Goal: Task Accomplishment & Management: Complete application form

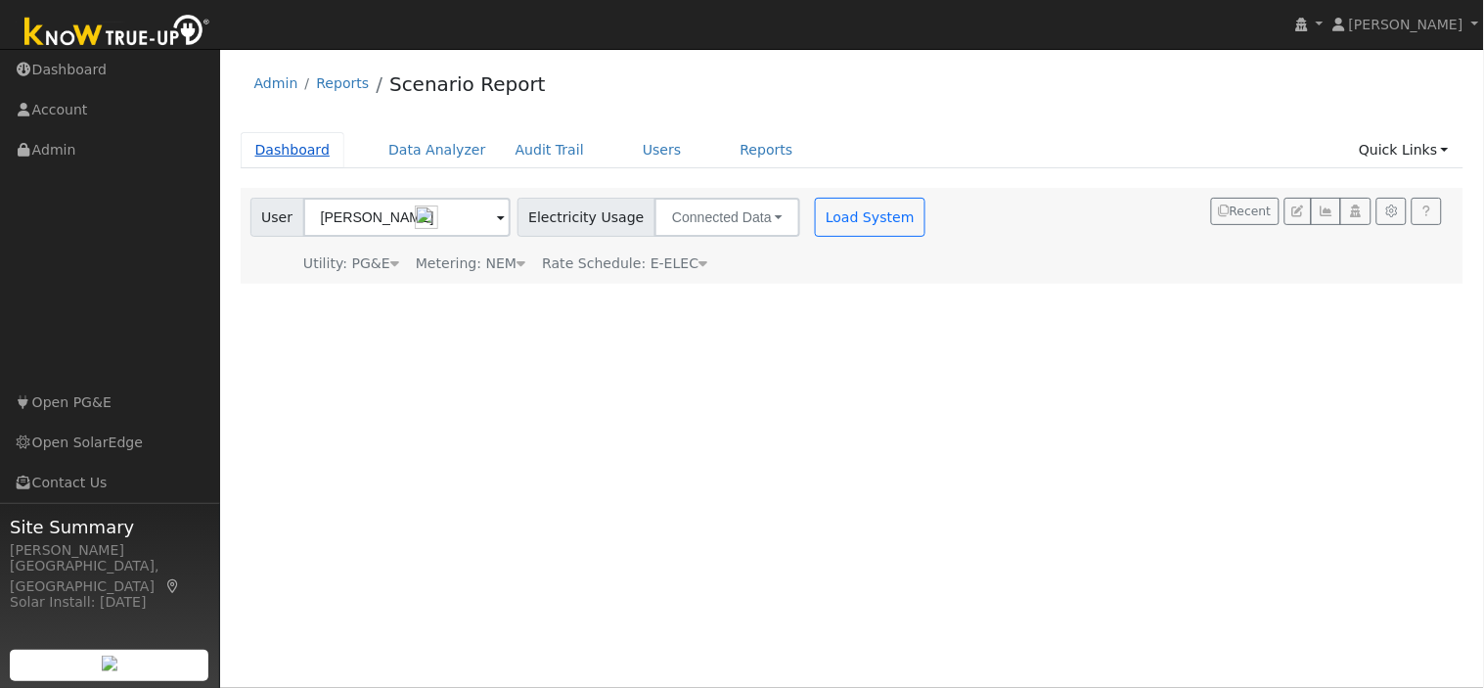
click at [287, 150] on link "Dashboard" at bounding box center [293, 150] width 105 height 36
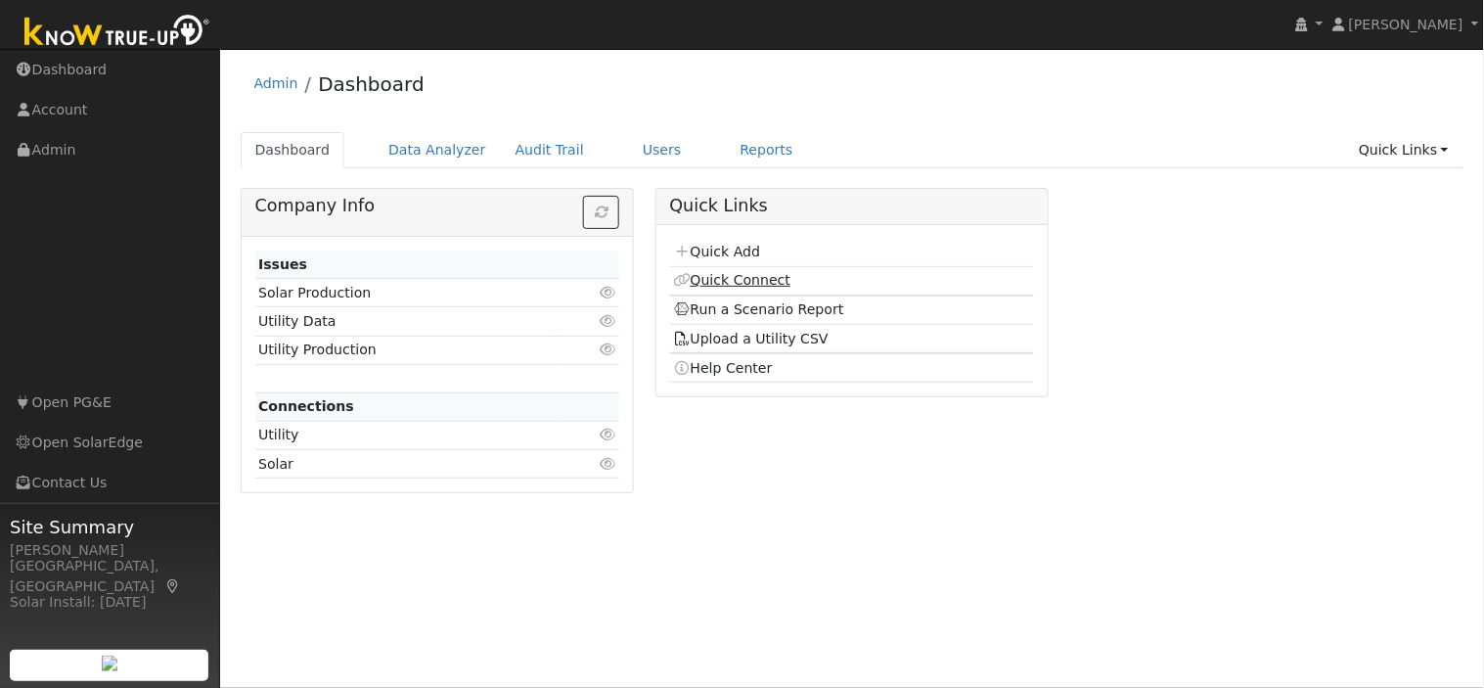
click at [714, 281] on link "Quick Connect" at bounding box center [731, 280] width 117 height 16
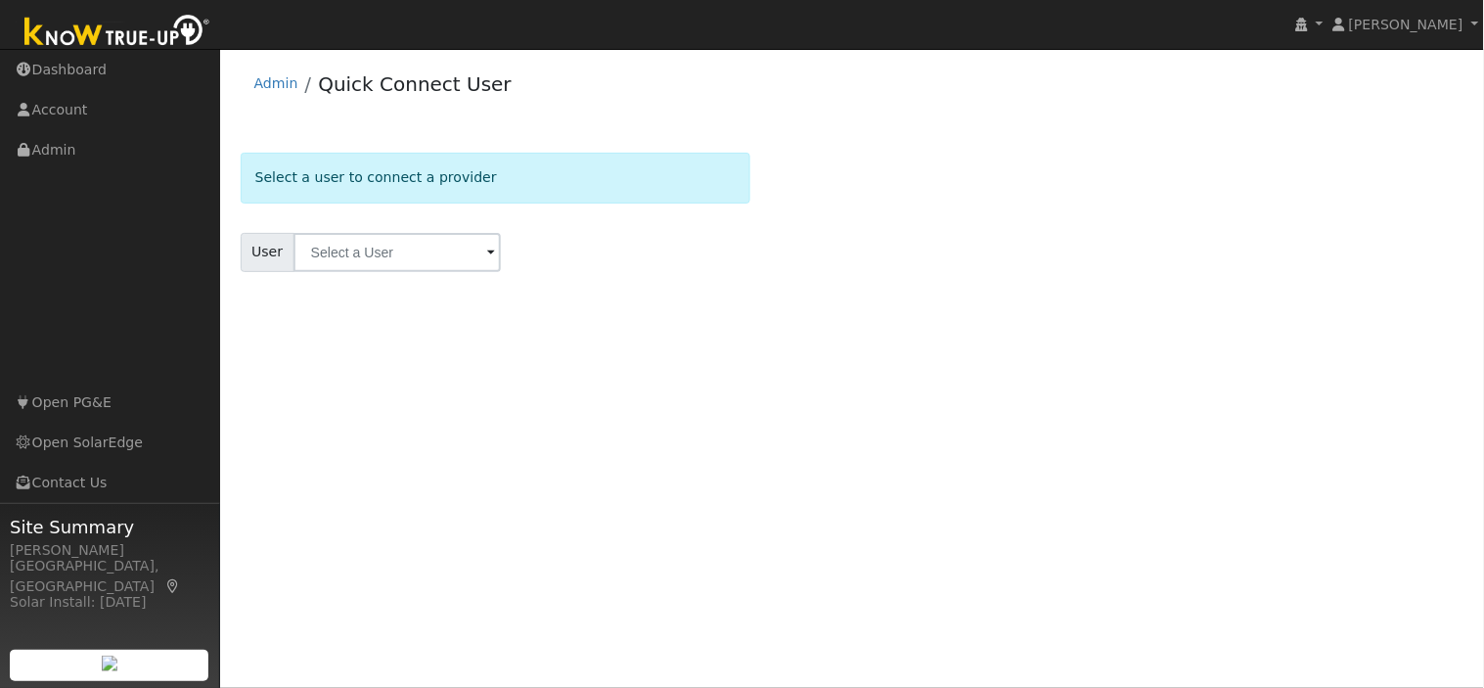
click at [487, 254] on span at bounding box center [491, 254] width 8 height 23
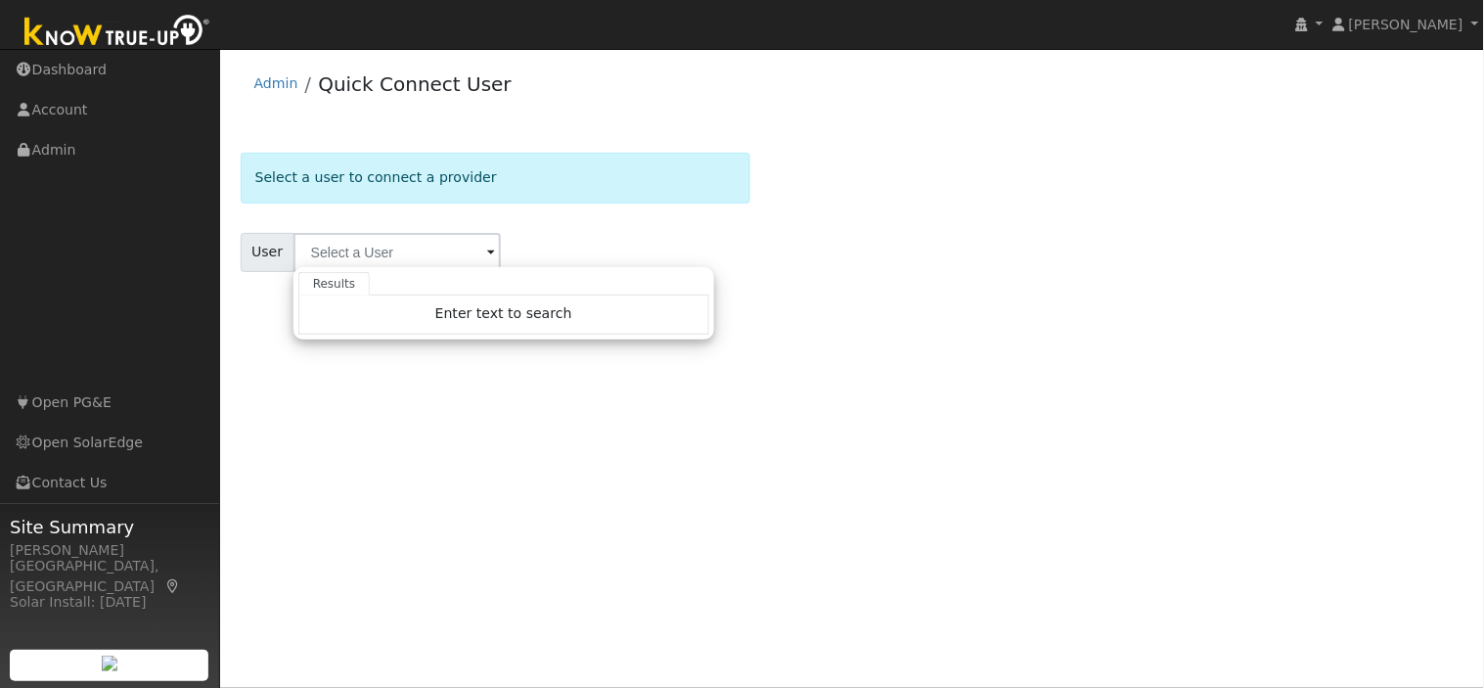
click at [487, 251] on span at bounding box center [491, 254] width 8 height 23
click at [660, 396] on div "User Profile First name Last name Email Email Notifications No Emails No Emails…" at bounding box center [852, 368] width 1264 height 639
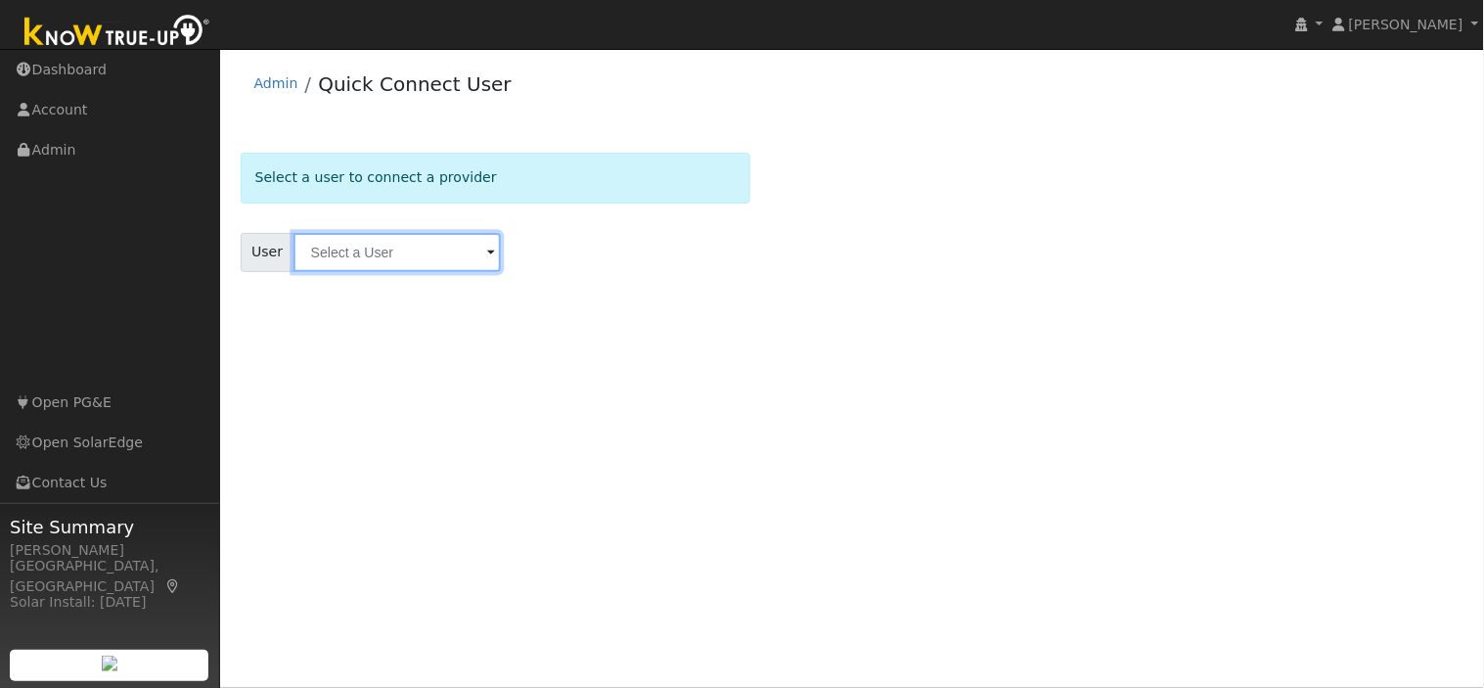
click at [422, 255] on input "text" at bounding box center [396, 252] width 207 height 39
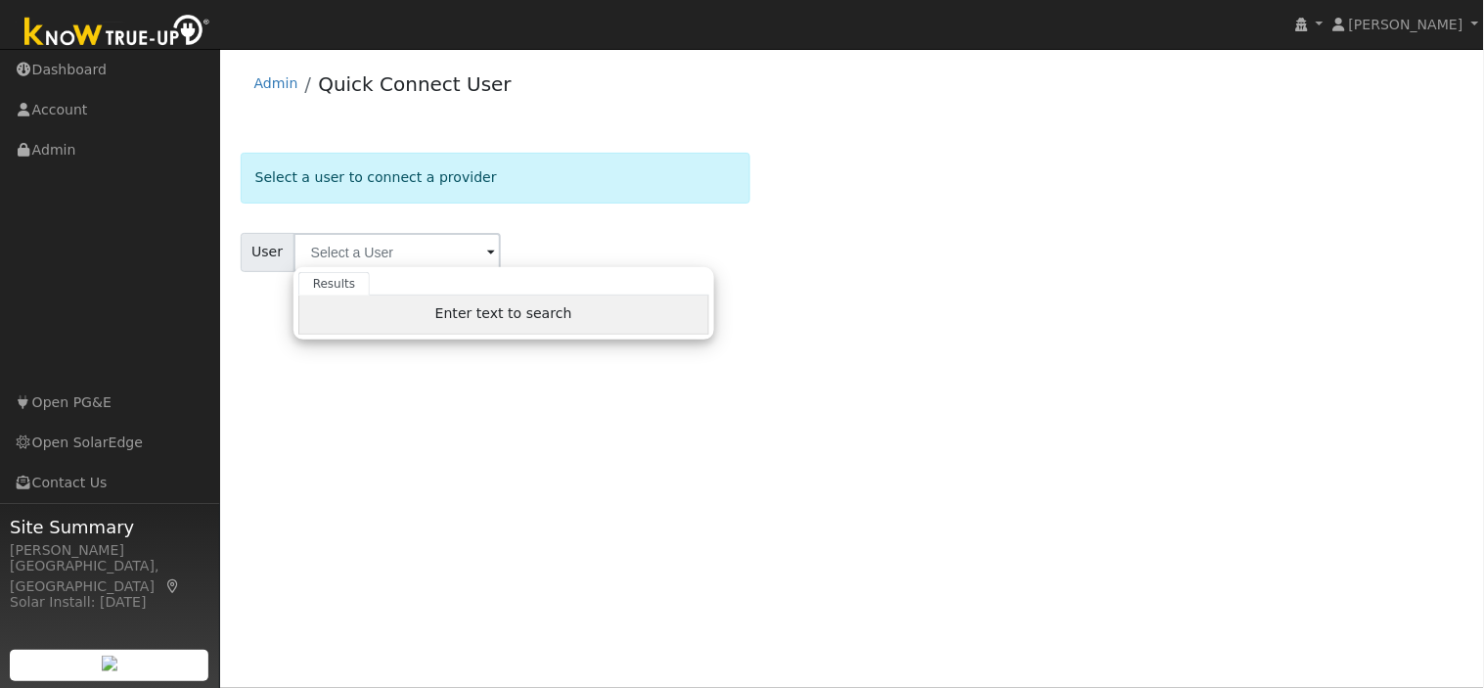
click at [485, 306] on span "Enter text to search" at bounding box center [503, 313] width 137 height 16
click at [281, 82] on link "Admin" at bounding box center [276, 83] width 44 height 16
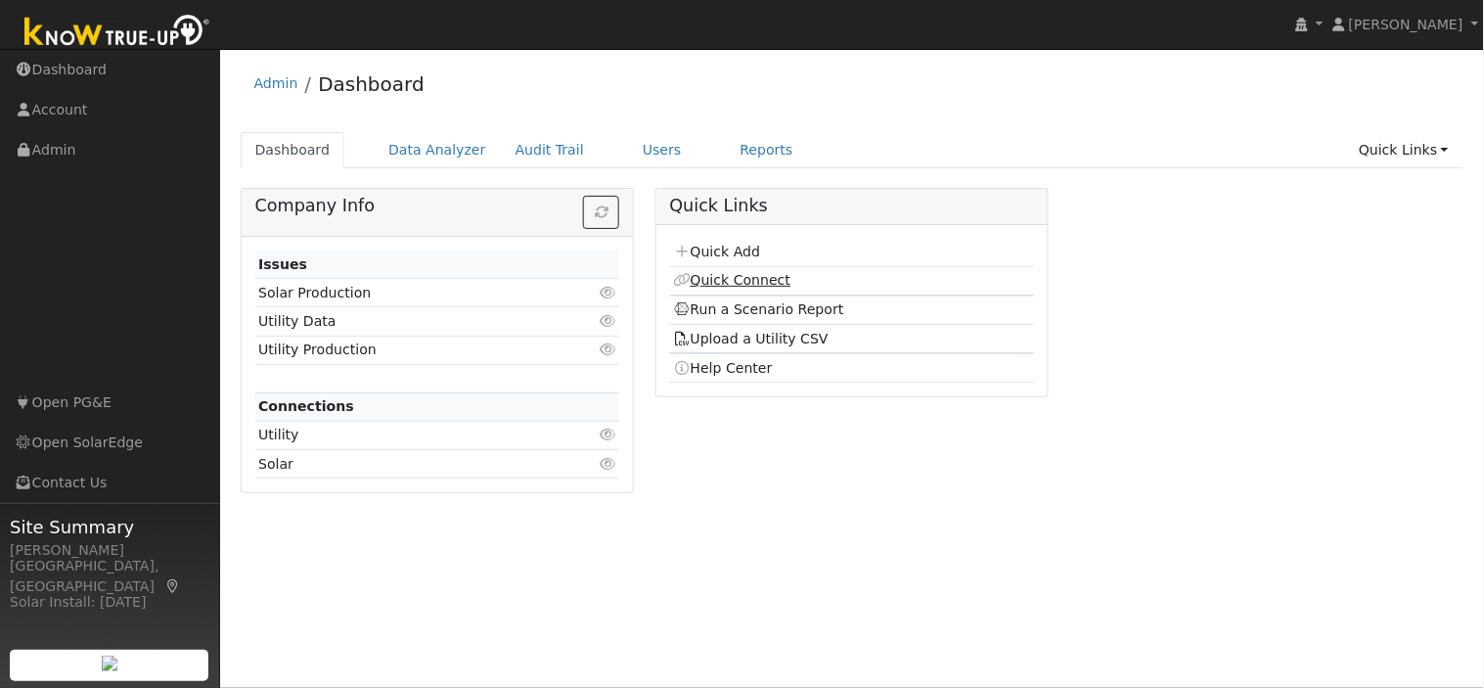
click at [747, 281] on link "Quick Connect" at bounding box center [731, 280] width 117 height 16
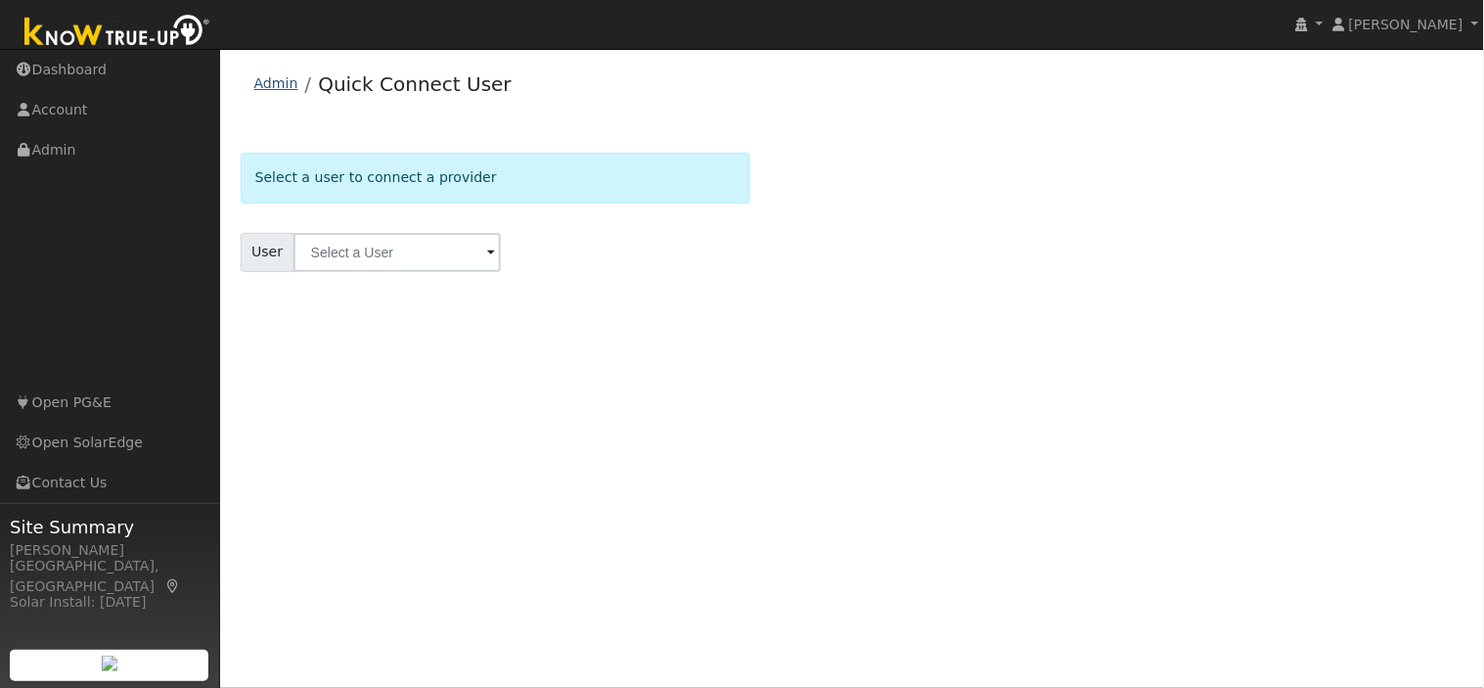
click at [276, 85] on link "Admin" at bounding box center [276, 83] width 44 height 16
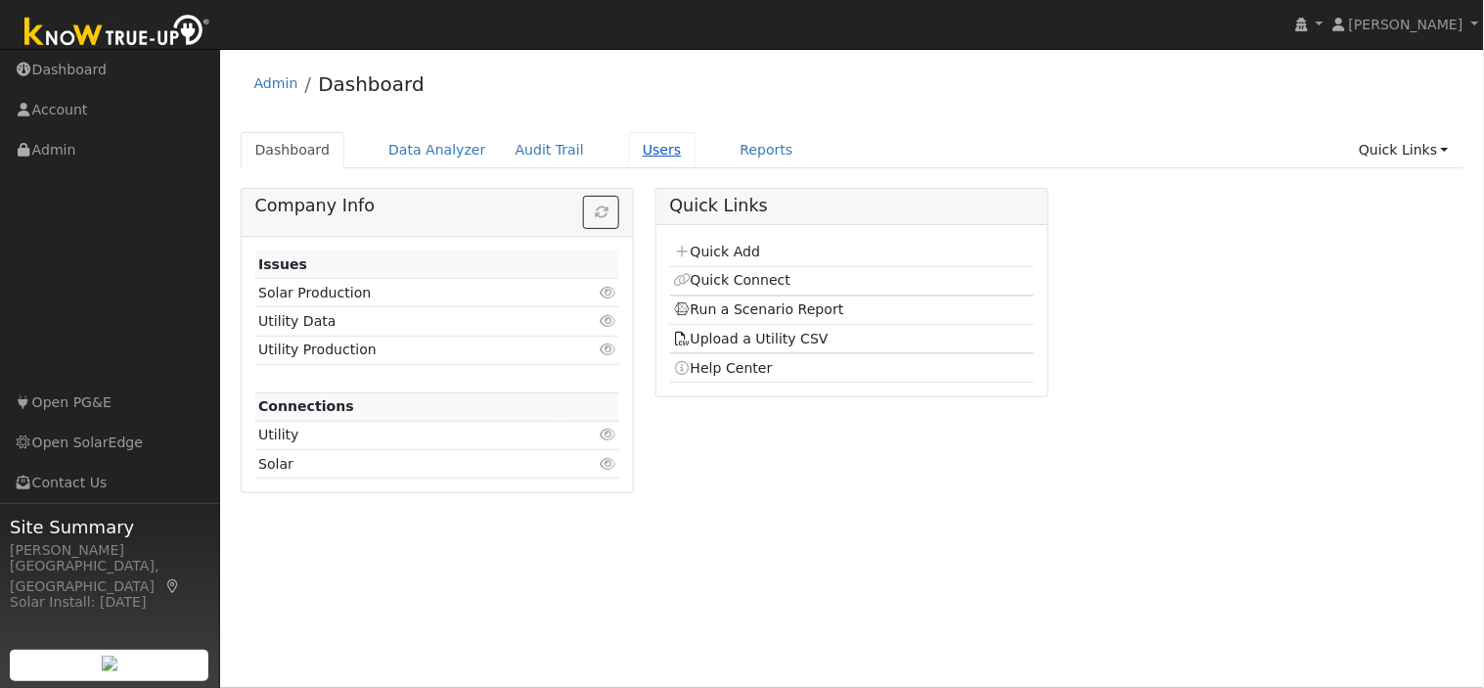
click at [636, 143] on link "Users" at bounding box center [662, 150] width 68 height 36
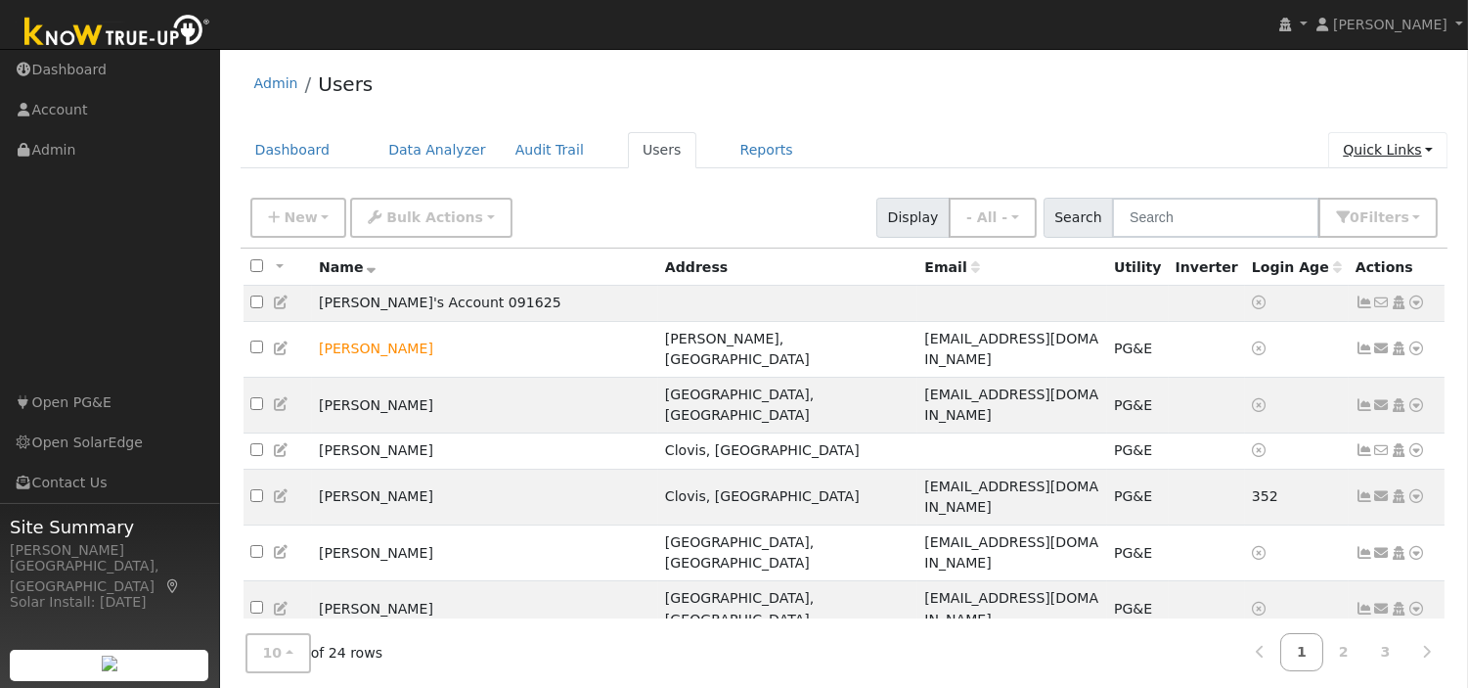
click at [1431, 147] on link "Quick Links" at bounding box center [1388, 150] width 119 height 36
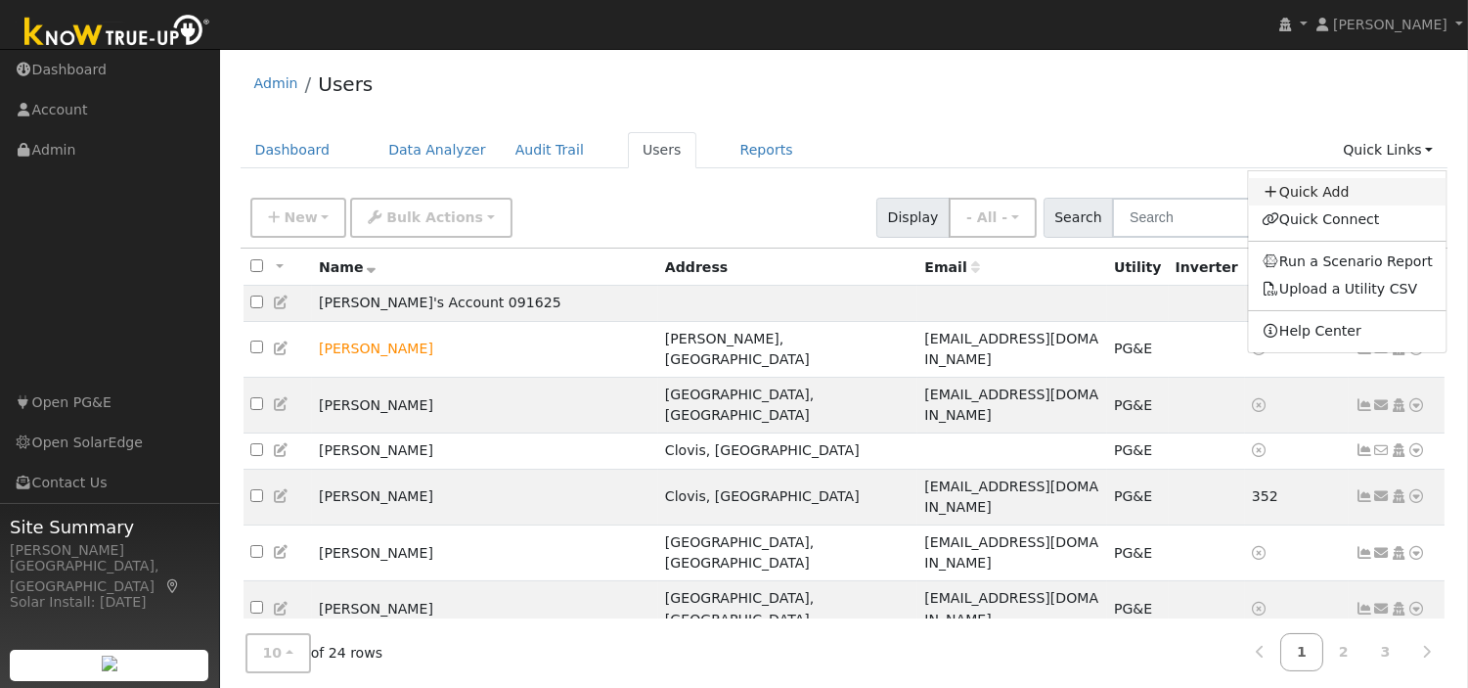
click at [1331, 190] on link "Quick Add" at bounding box center [1347, 191] width 199 height 27
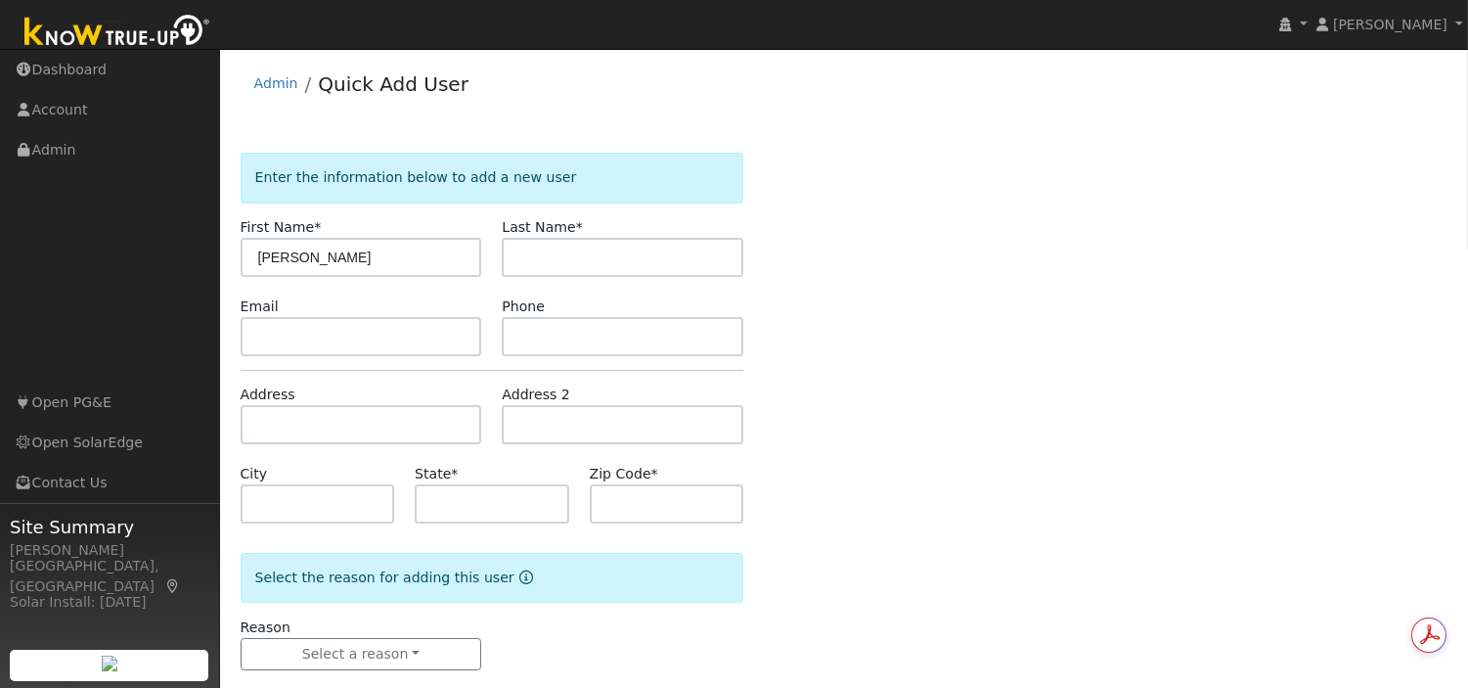
type input "[PERSON_NAME]"
click at [290, 342] on input "text" at bounding box center [362, 336] width 242 height 39
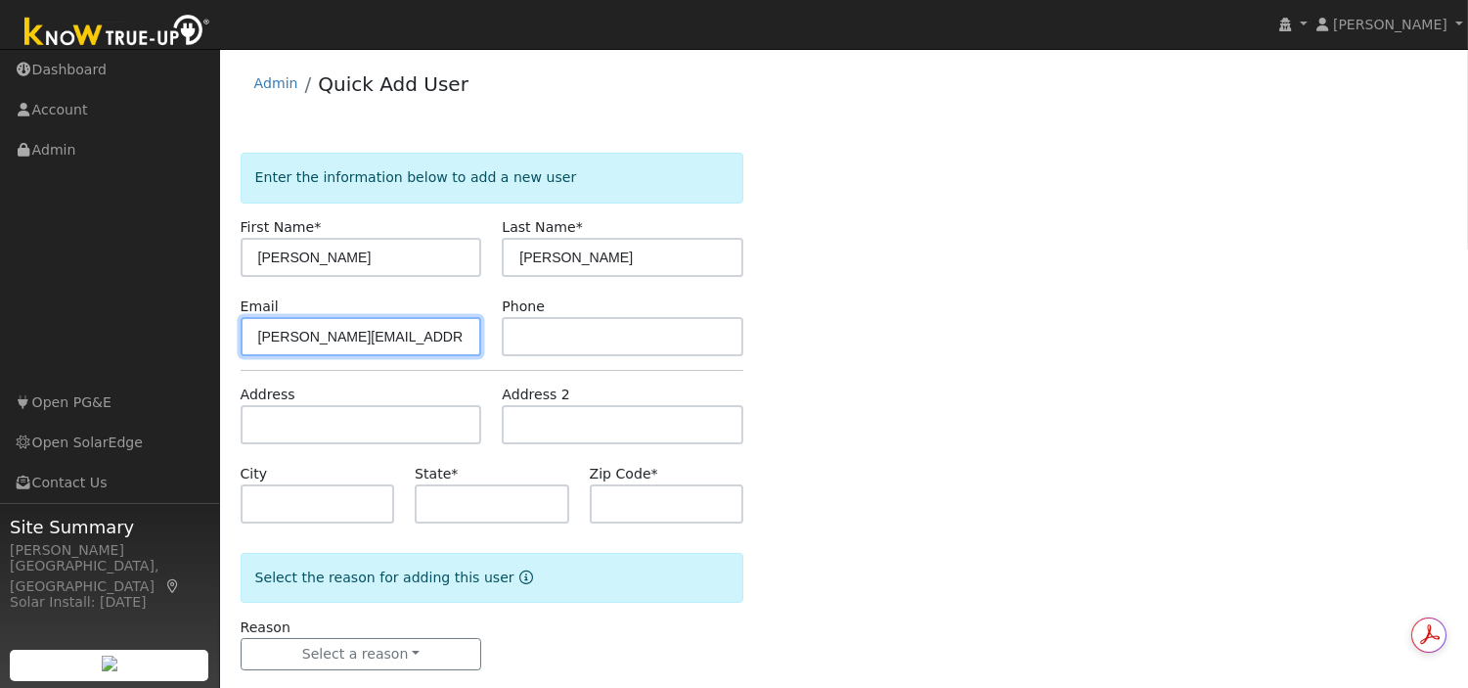
type input "[PERSON_NAME][EMAIL_ADDRESS][DOMAIN_NAME]"
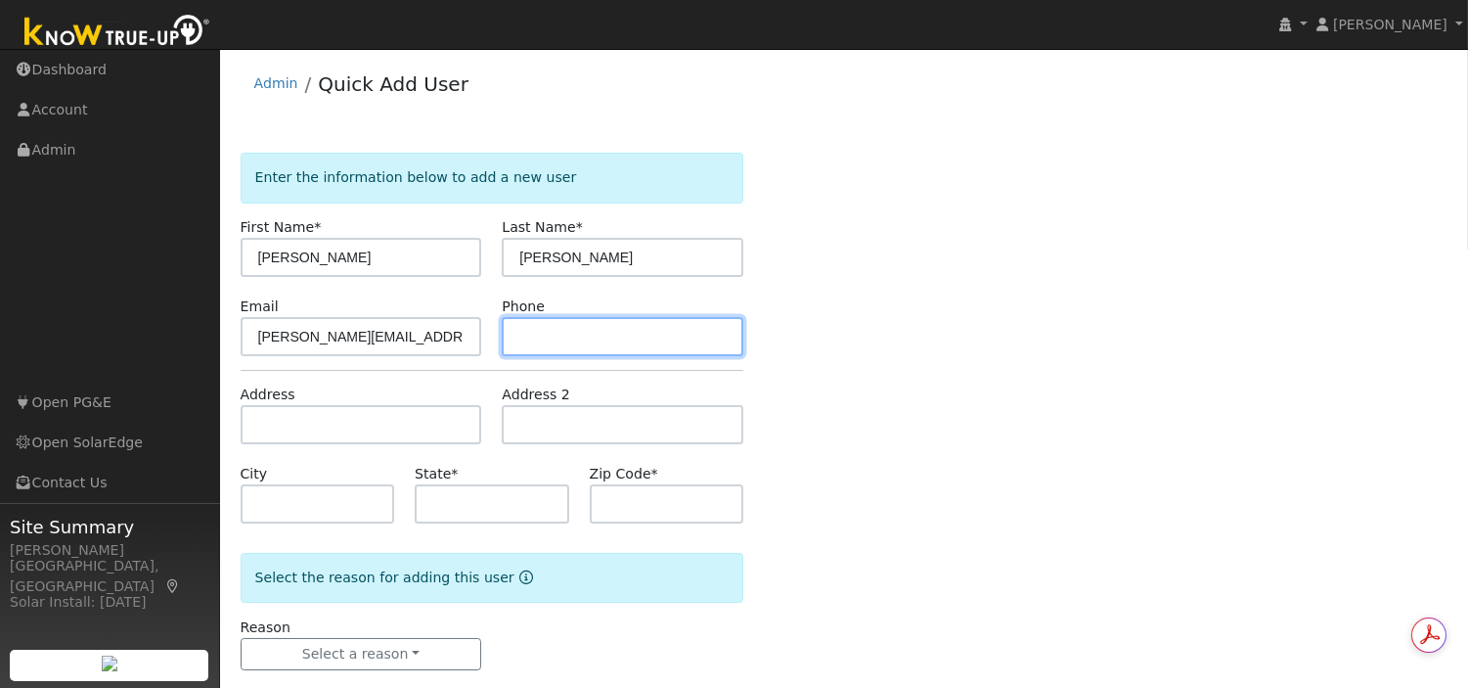
click at [559, 339] on input "text" at bounding box center [623, 336] width 242 height 39
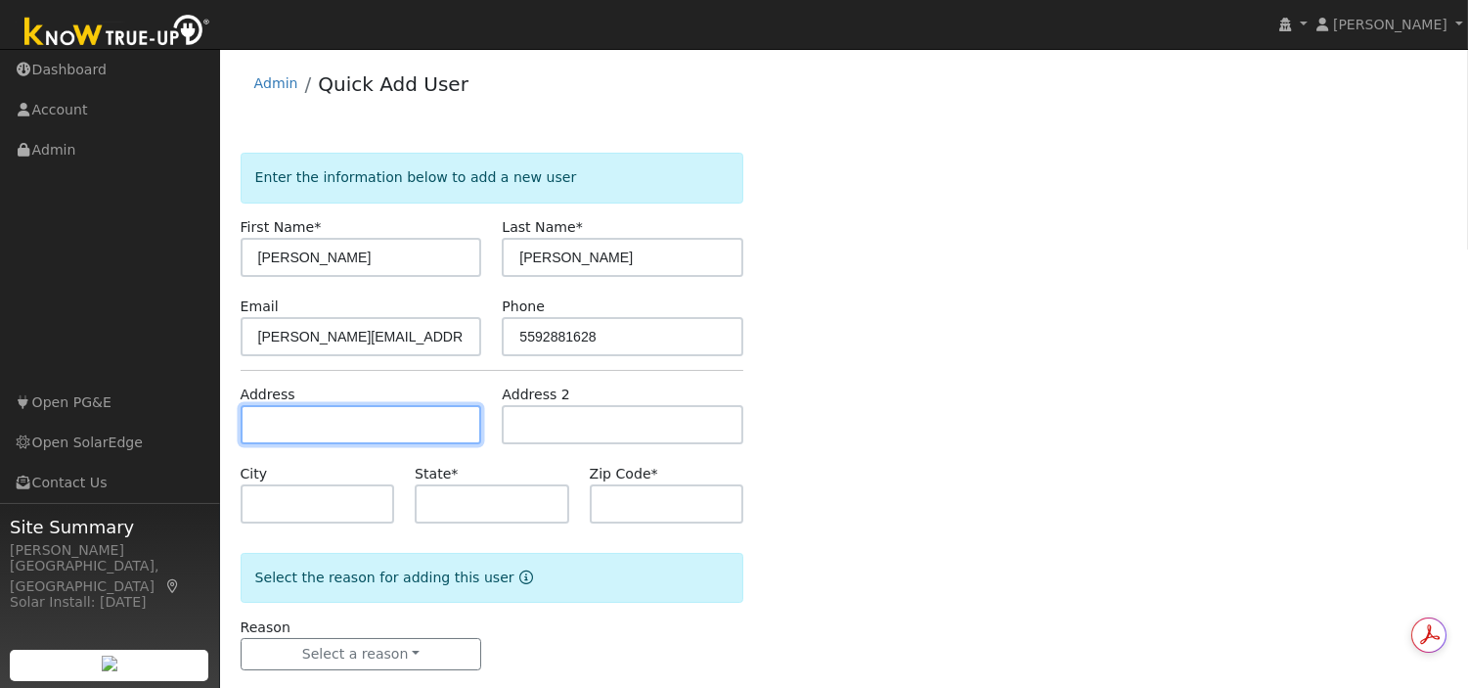
click at [440, 414] on input "text" at bounding box center [362, 424] width 242 height 39
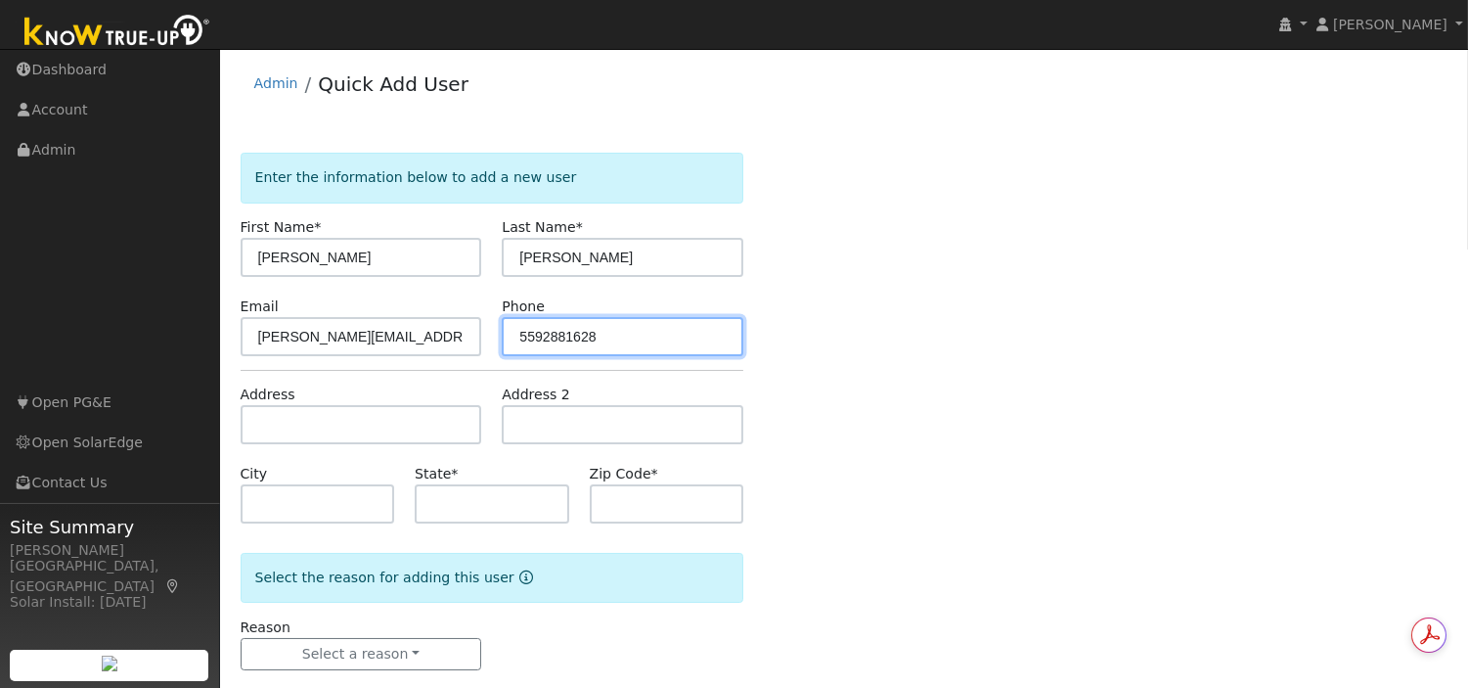
click at [542, 329] on input "5592881628" at bounding box center [623, 336] width 242 height 39
click at [568, 334] on input "559-2881628" at bounding box center [623, 336] width 242 height 39
type input "559-288-1628"
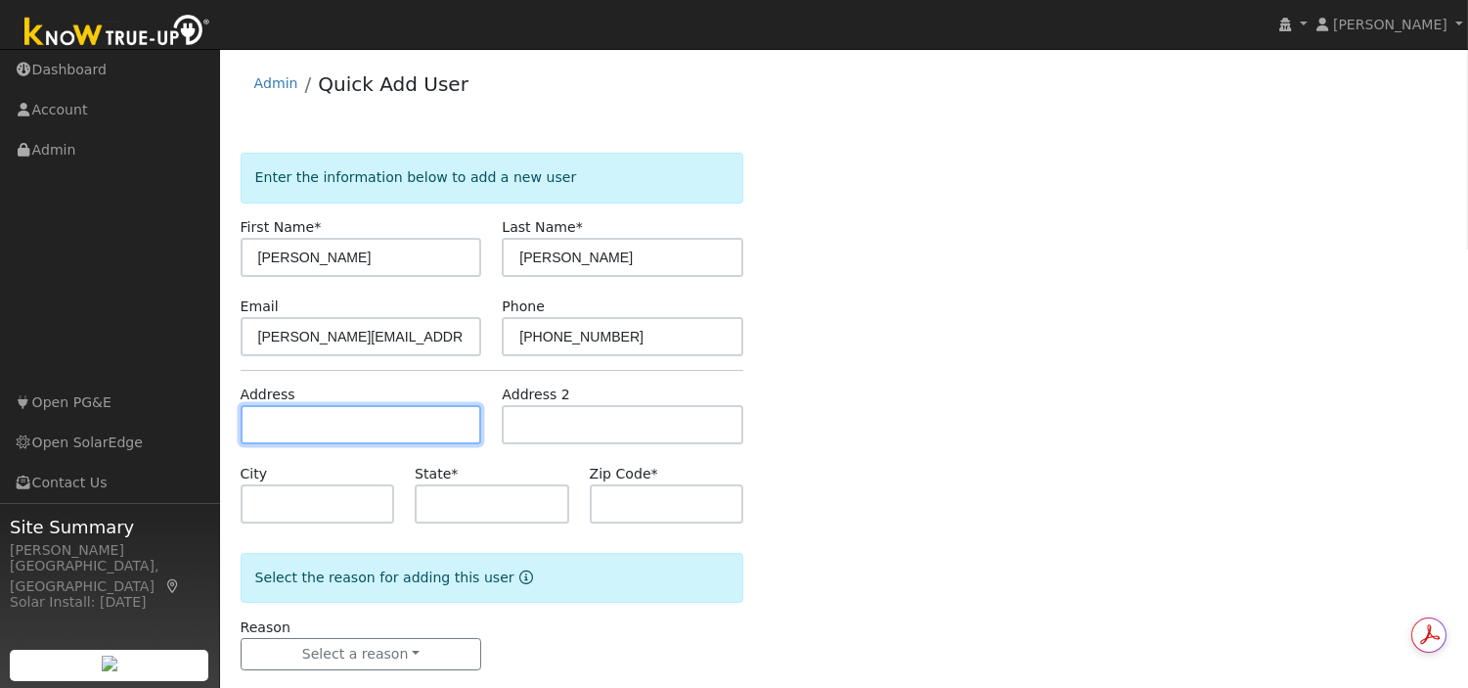
click at [402, 416] on input "text" at bounding box center [362, 424] width 242 height 39
type input "5513 North El Adobe Drive"
type input "Fresno"
type input "CA"
type input "93711"
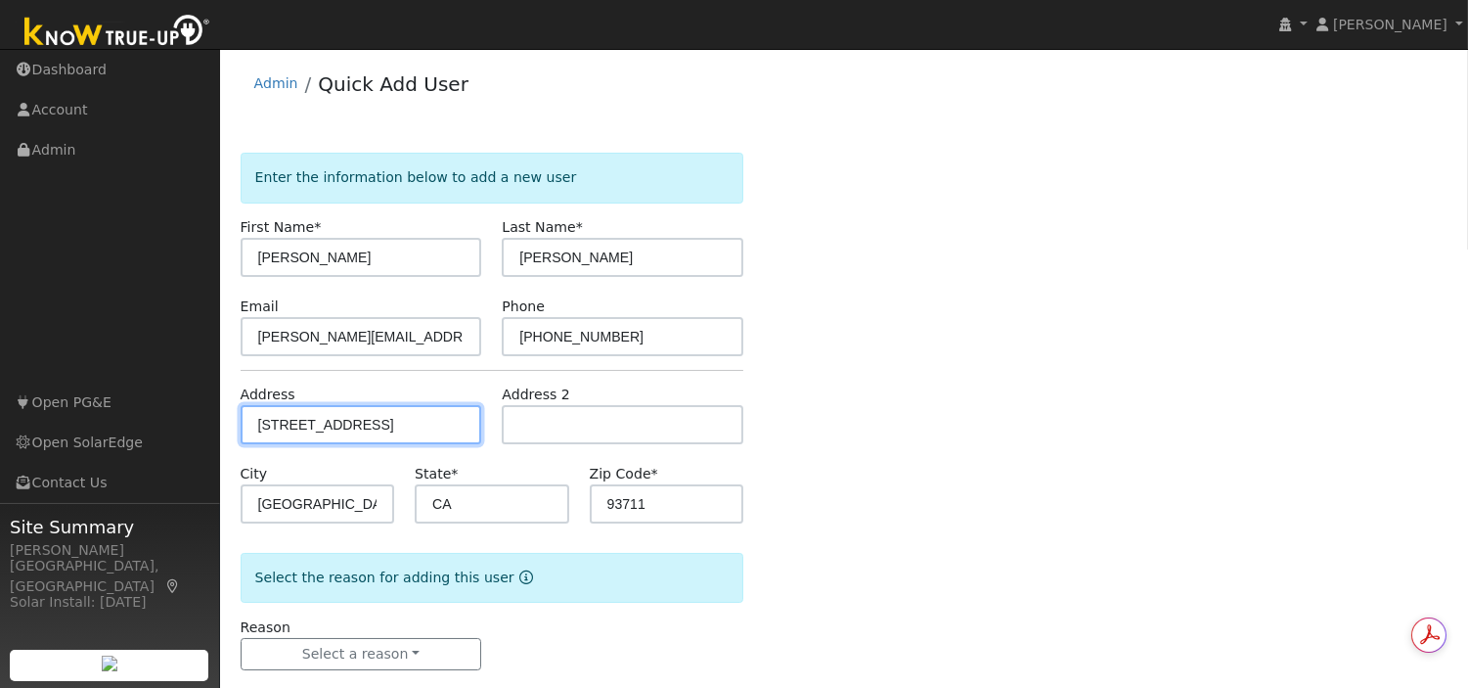
scroll to position [31, 0]
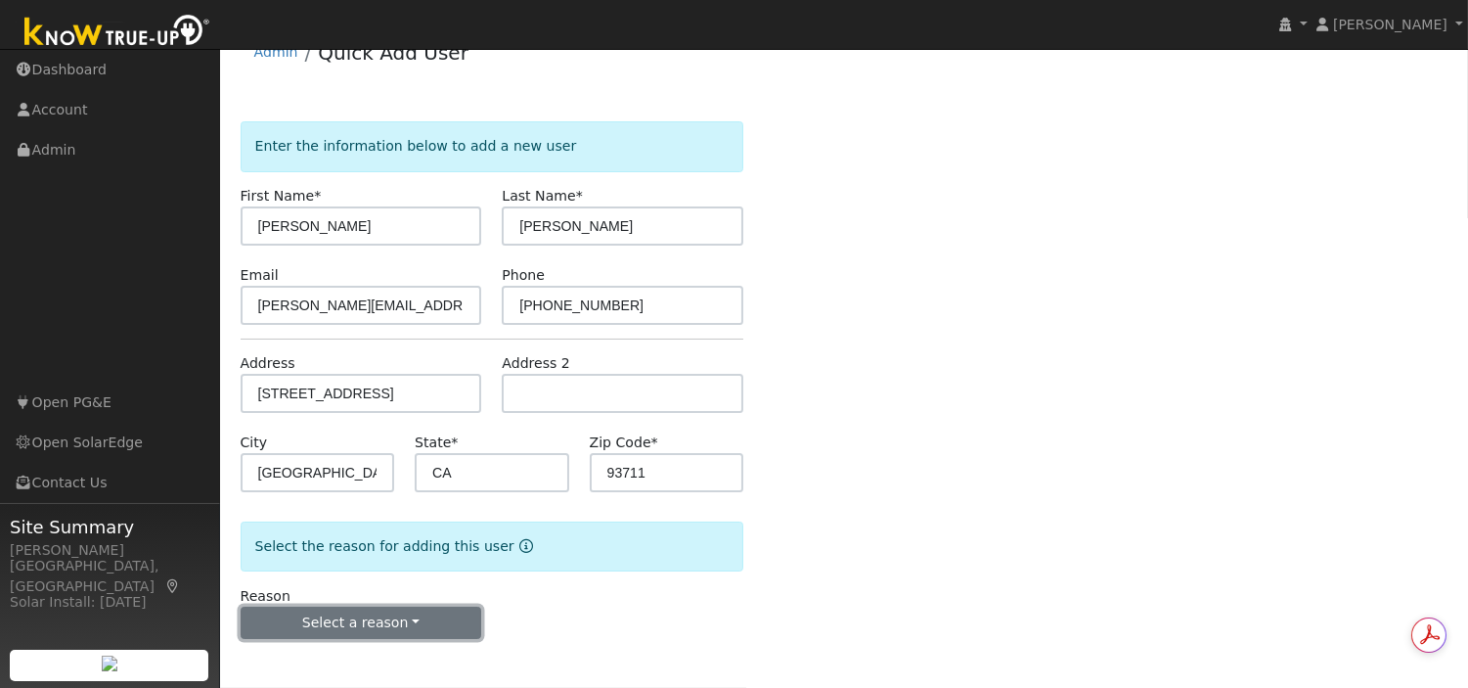
click at [435, 616] on button "Select a reason" at bounding box center [362, 623] width 242 height 33
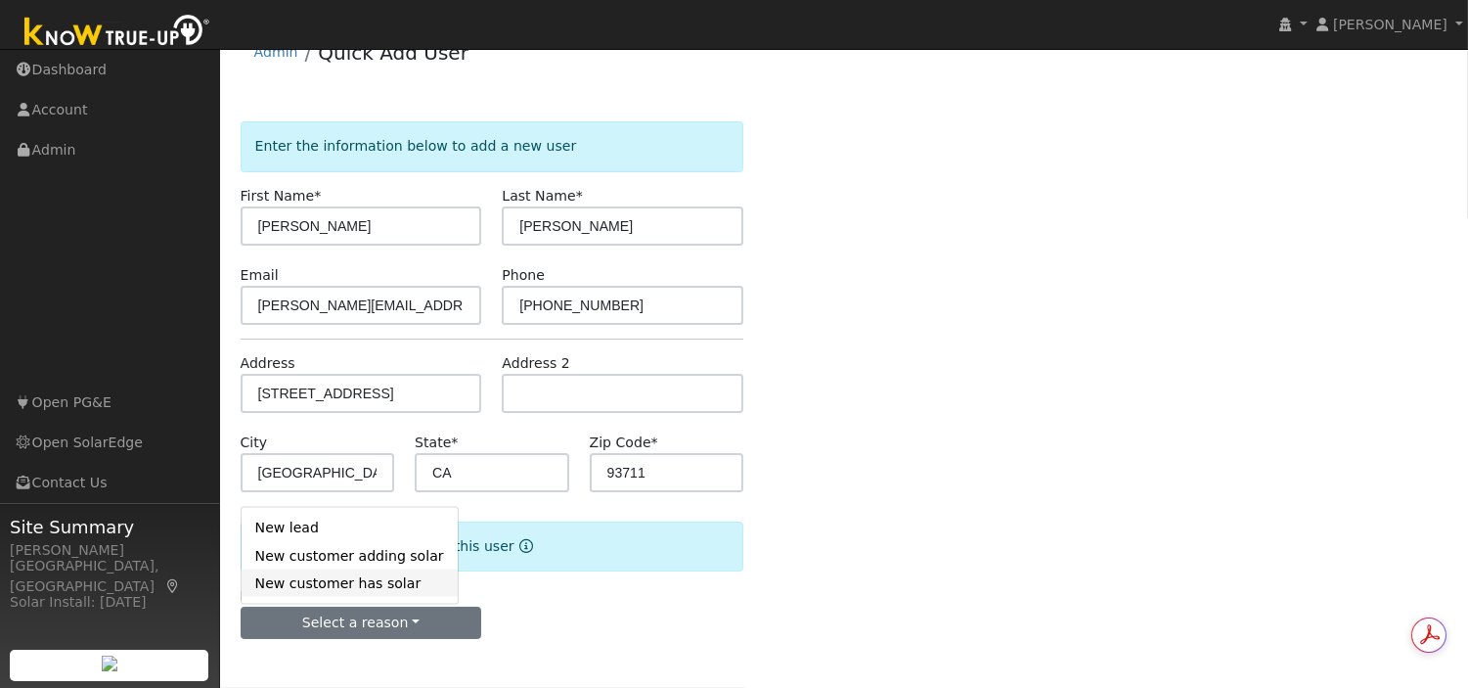
click at [325, 589] on link "New customer has solar" at bounding box center [350, 582] width 216 height 27
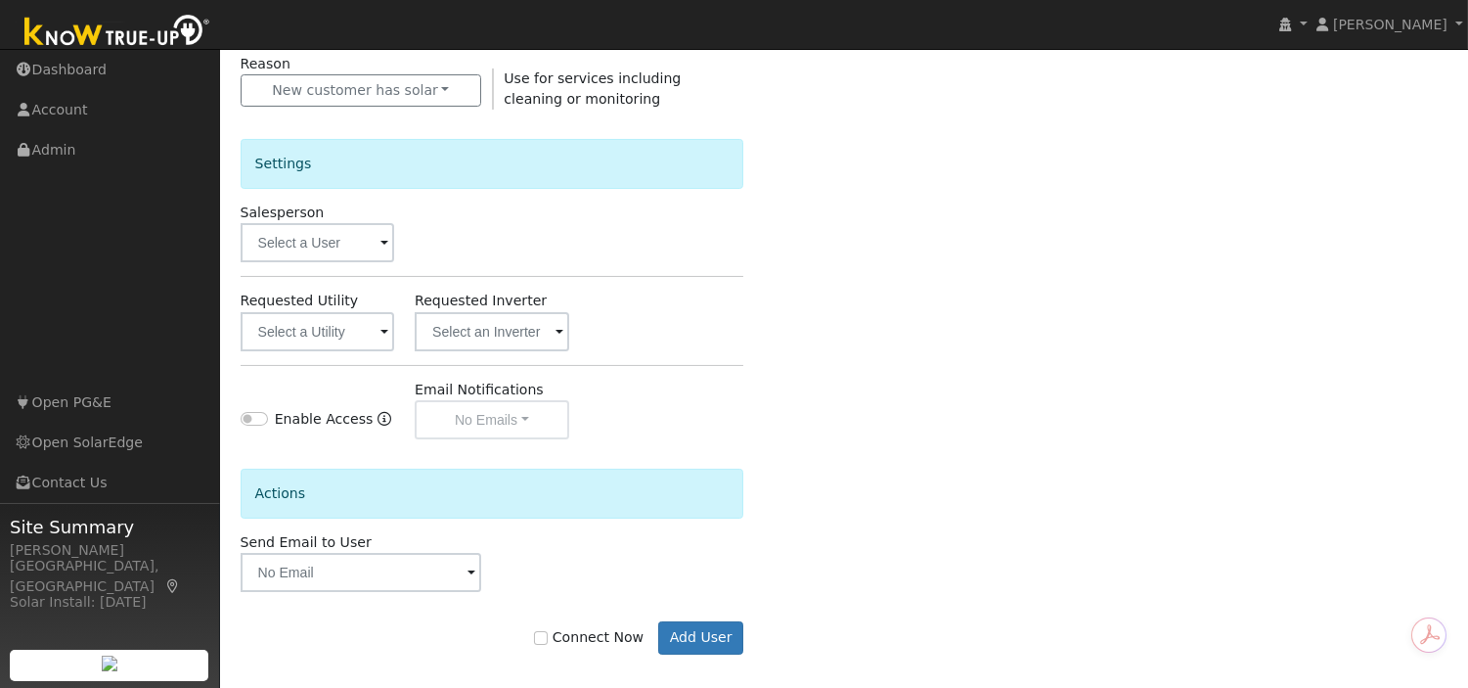
scroll to position [579, 0]
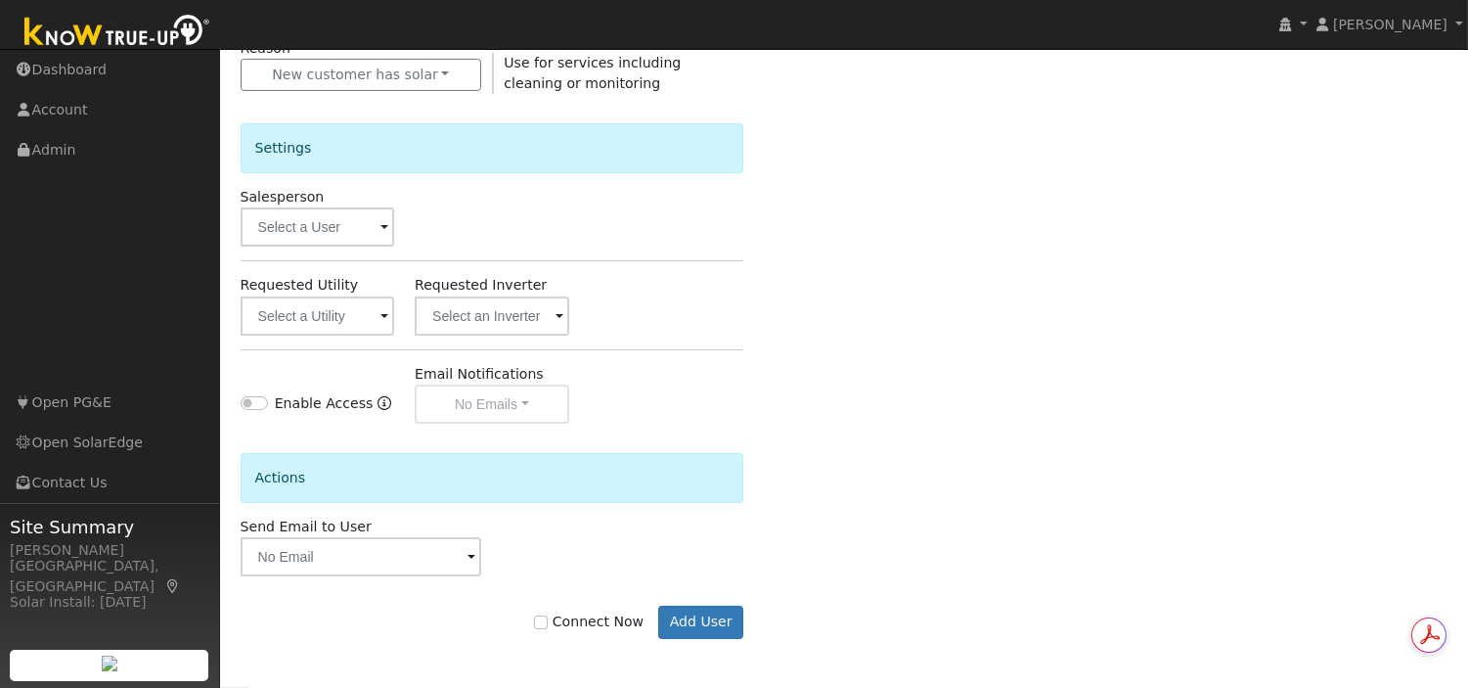
click at [383, 324] on span at bounding box center [385, 317] width 8 height 23
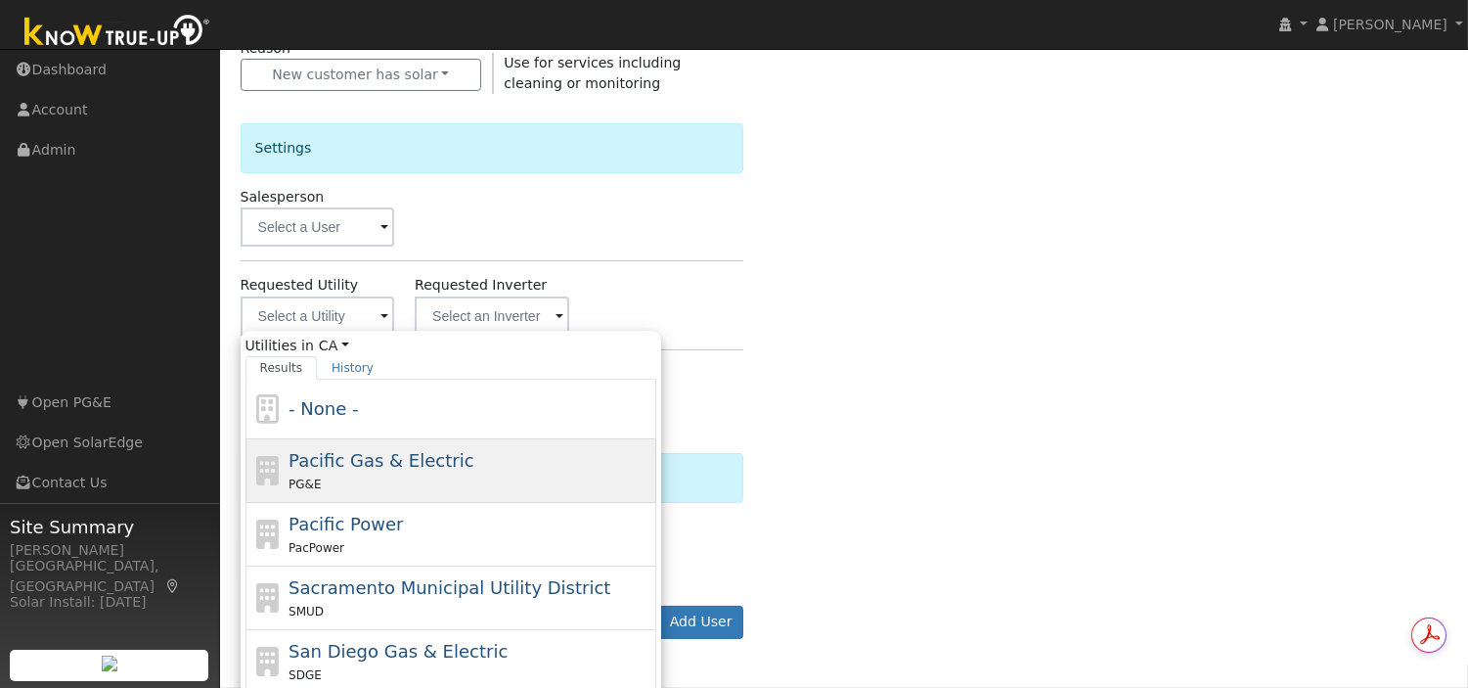
click at [373, 466] on span "Pacific Gas & Electric" at bounding box center [381, 460] width 185 height 21
type input "Pacific Gas & Electric"
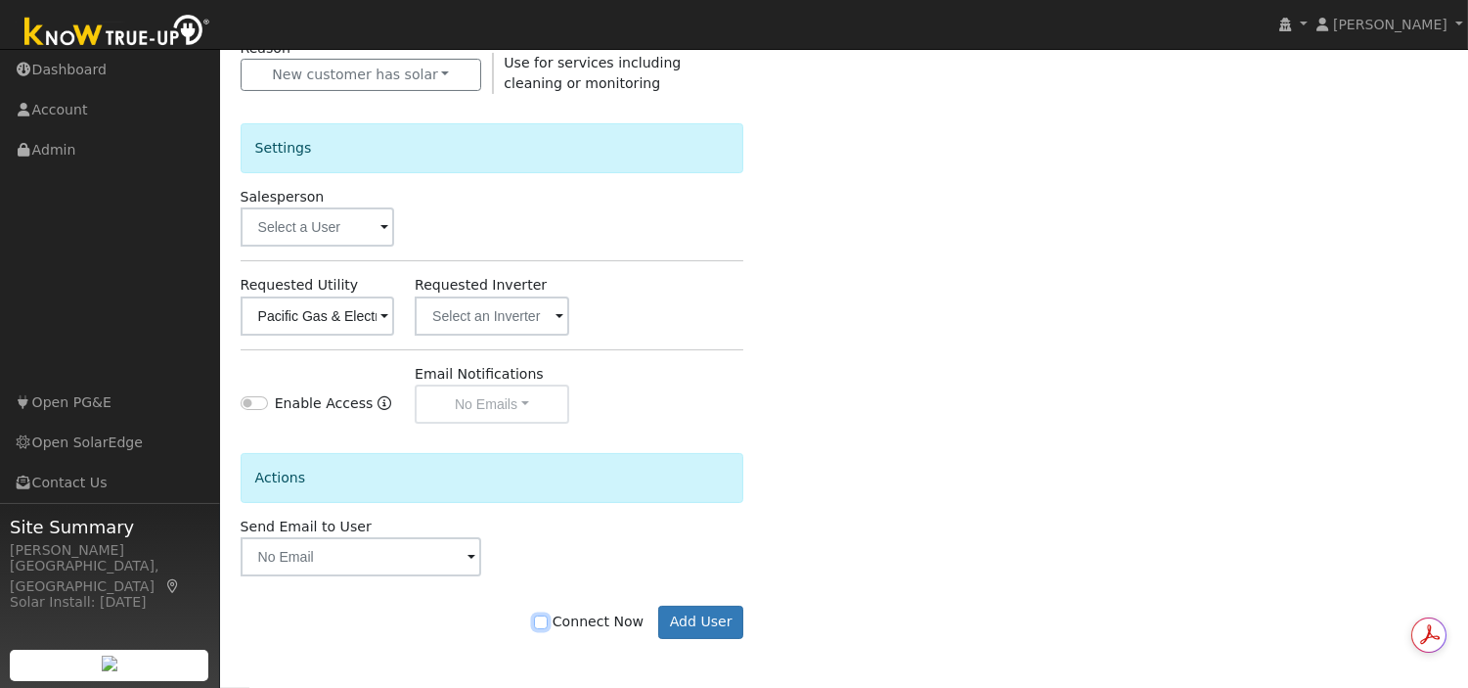
click at [548, 627] on input "Connect Now" at bounding box center [541, 622] width 14 height 14
checkbox input "true"
drag, startPoint x: 716, startPoint y: 621, endPoint x: 691, endPoint y: 626, distance: 25.9
click at [691, 626] on button "Add User" at bounding box center [700, 622] width 85 height 33
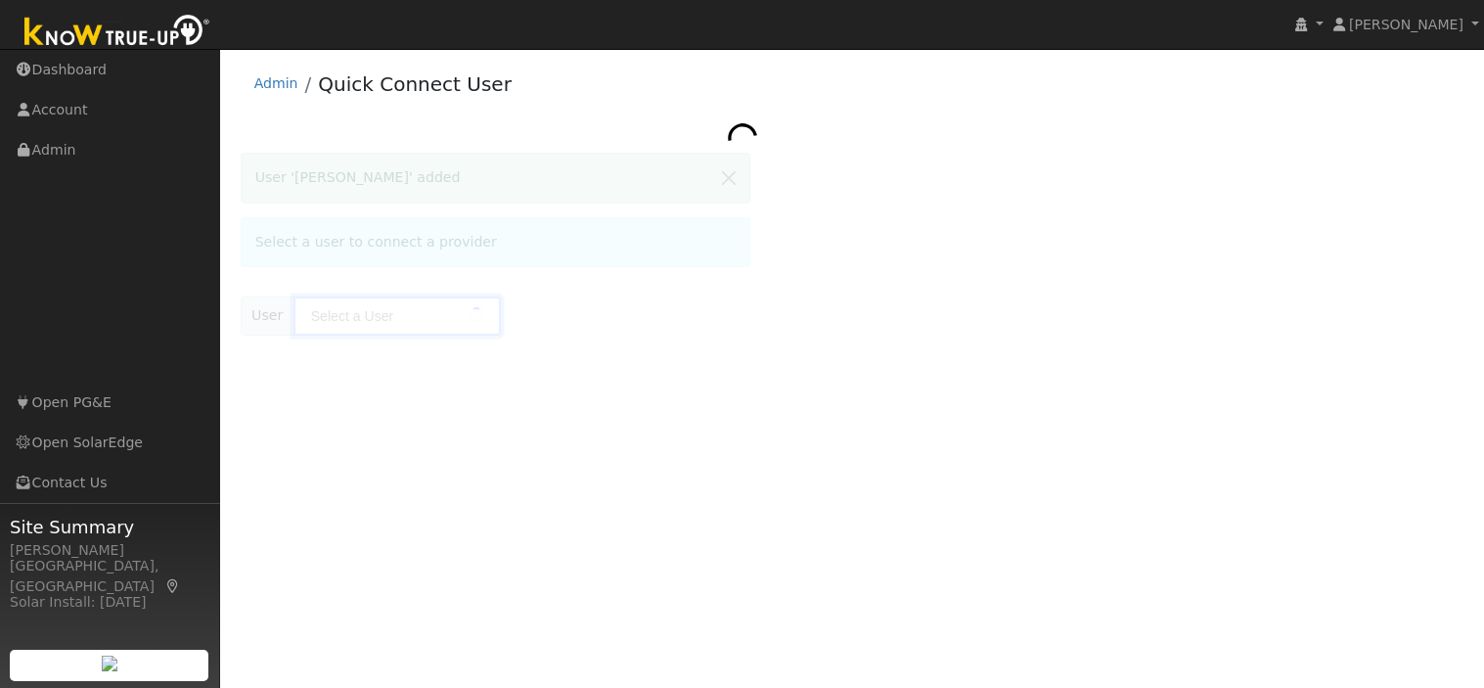
type input "[PERSON_NAME]"
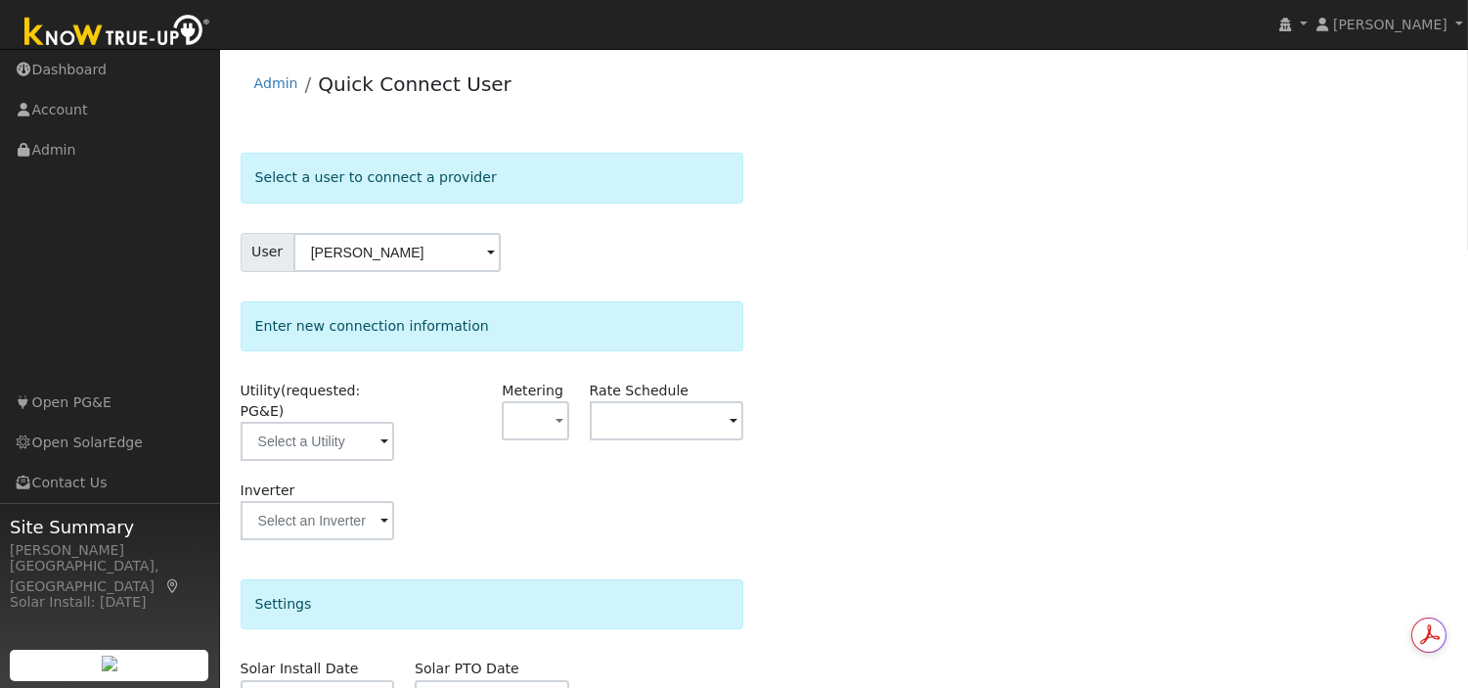
click at [383, 431] on span at bounding box center [385, 442] width 8 height 23
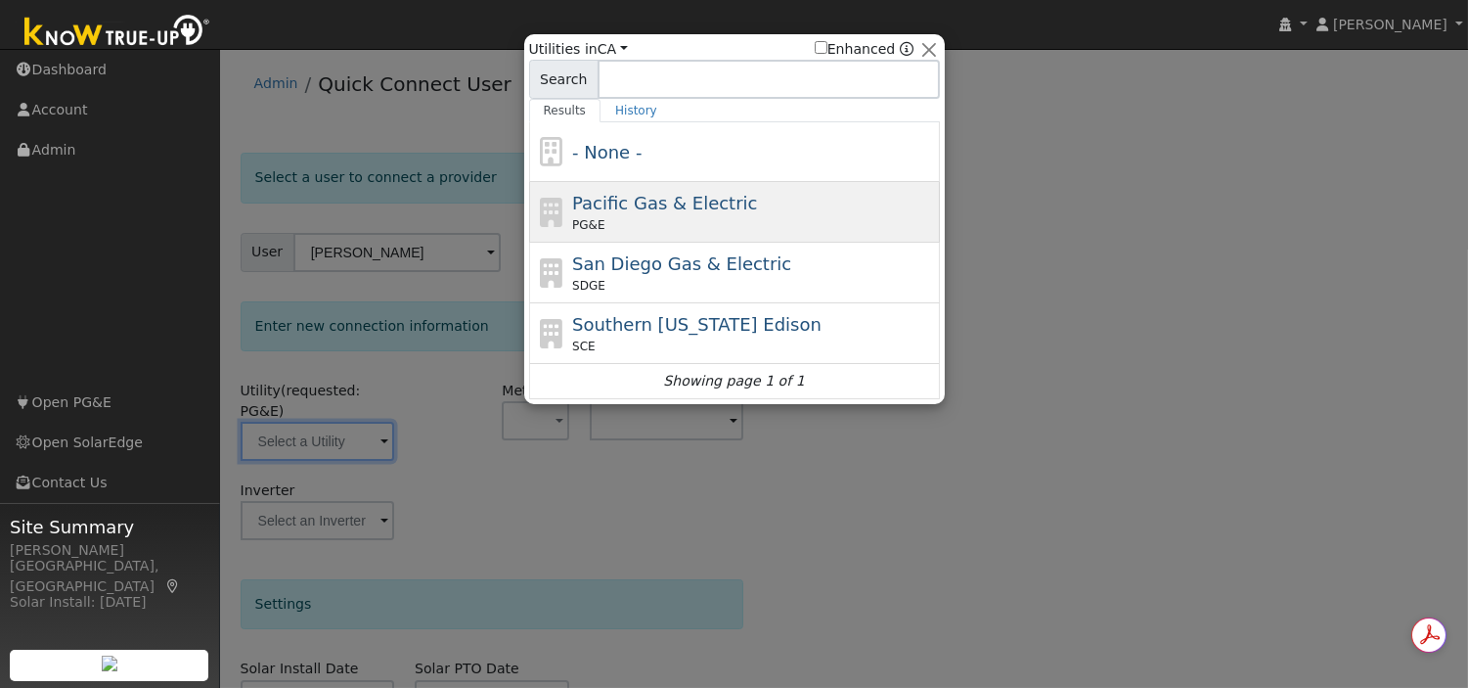
click at [647, 216] on div "Pacific Gas & Electric PG&E" at bounding box center [753, 212] width 363 height 44
type input "PG&E"
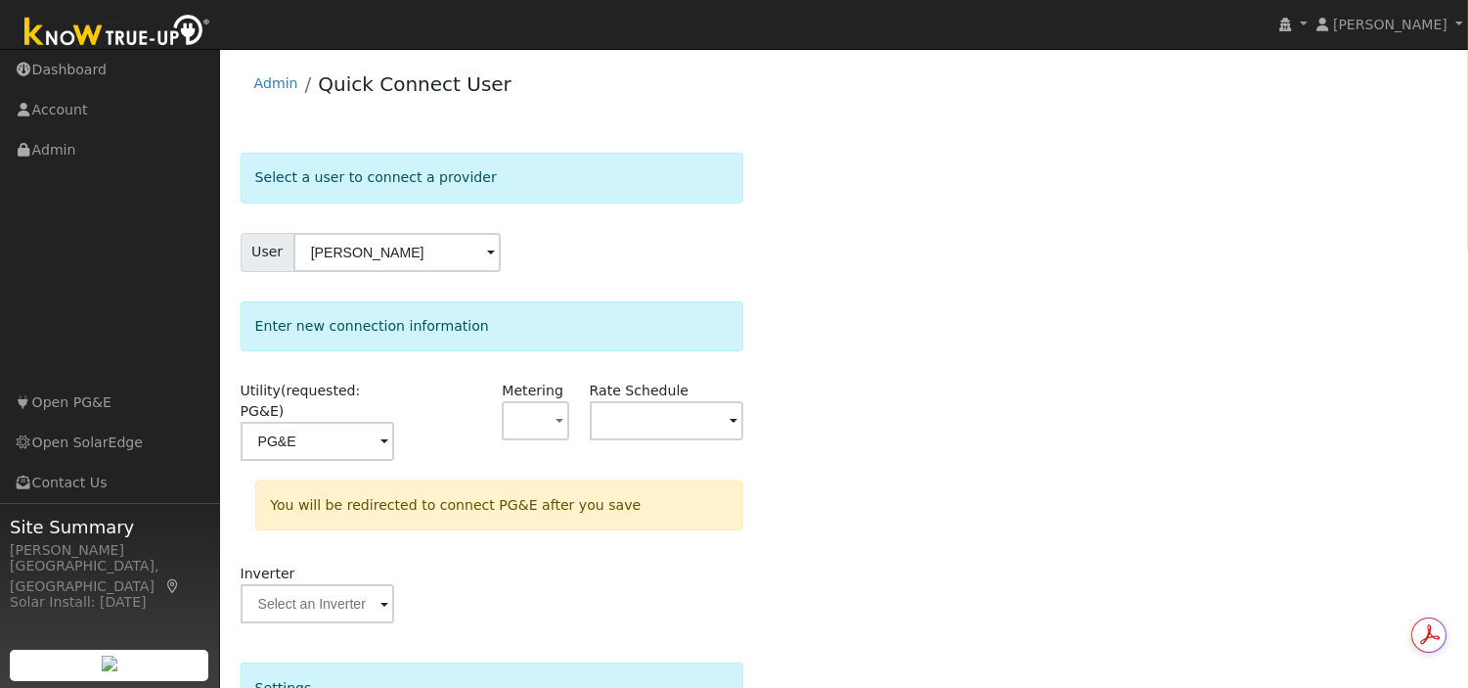
click at [736, 421] on span at bounding box center [734, 422] width 8 height 23
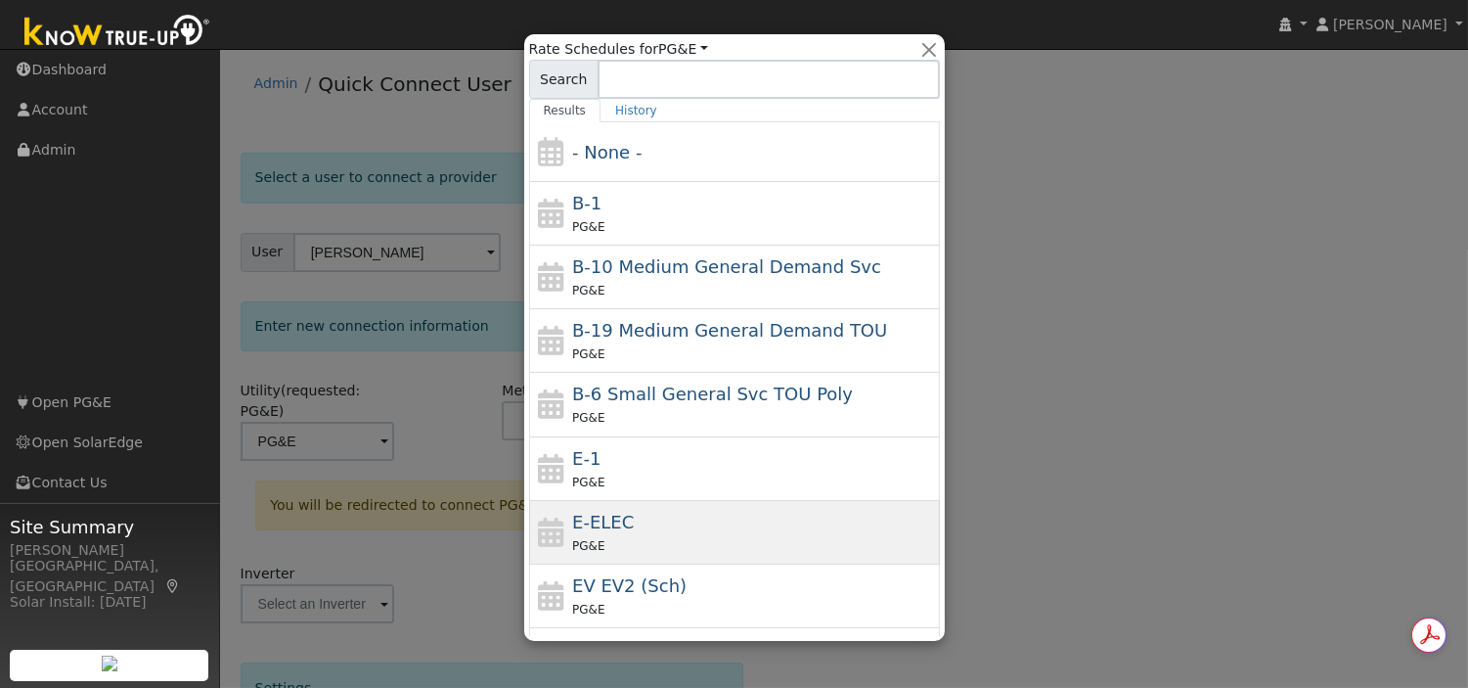
click at [697, 540] on div "PG&E" at bounding box center [753, 545] width 363 height 21
type input "E-ELEC"
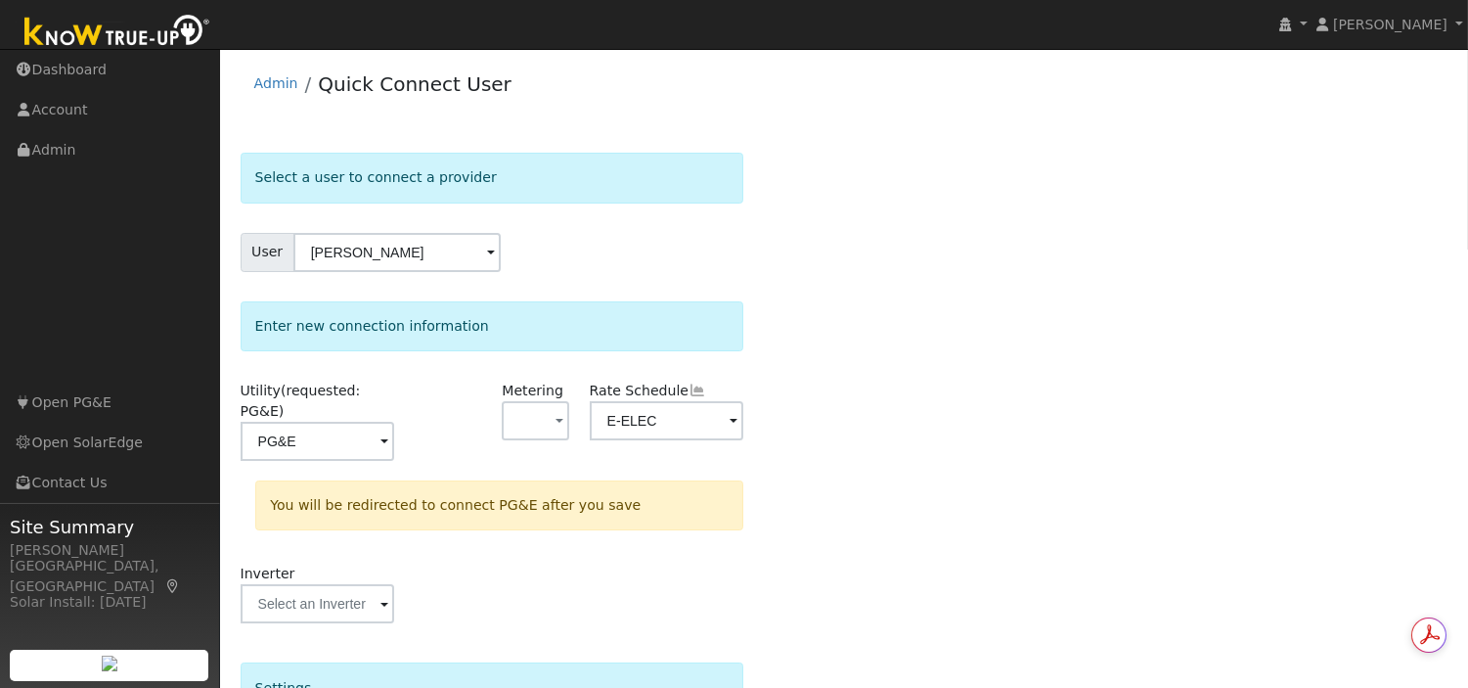
click at [697, 540] on div "Utility (requested: PG&E) PG&E Metering - None - NEM NBT Rate Schedule E-ELEC Y…" at bounding box center [493, 512] width 504 height 263
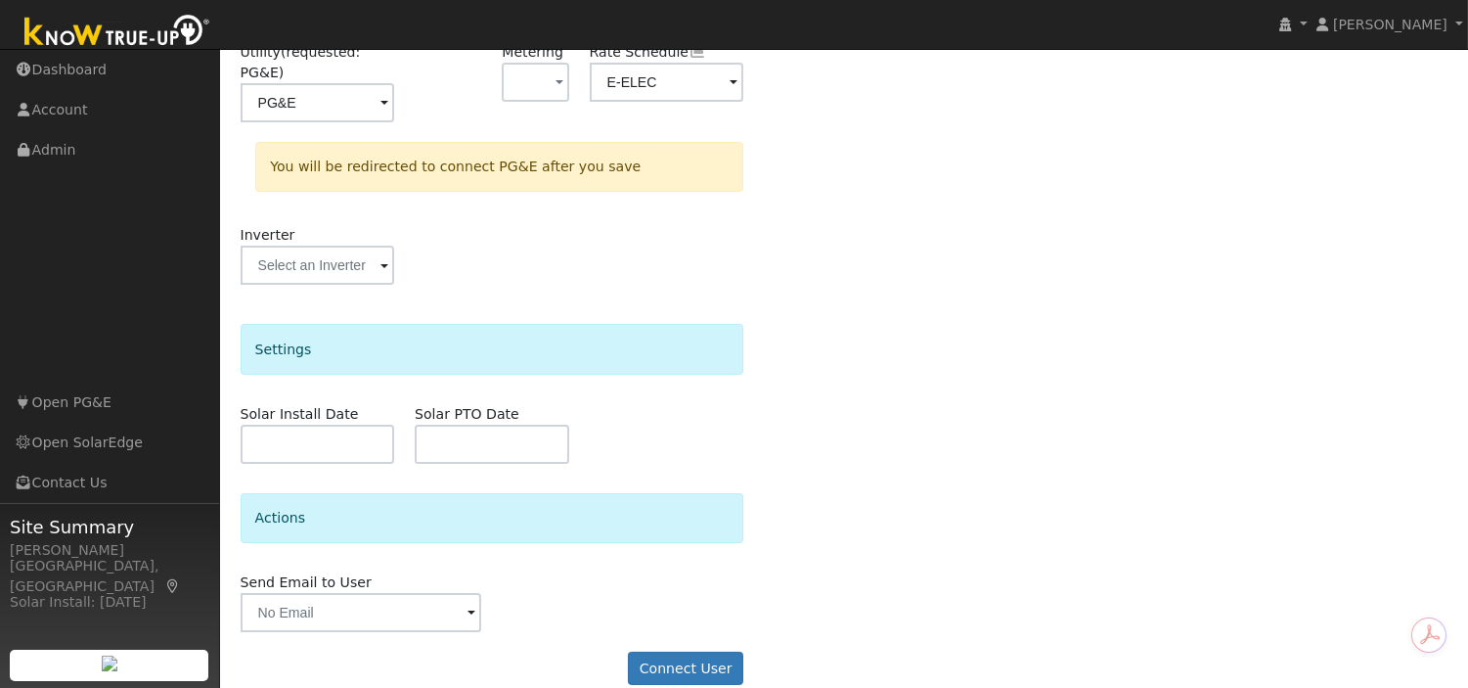
scroll to position [345, 0]
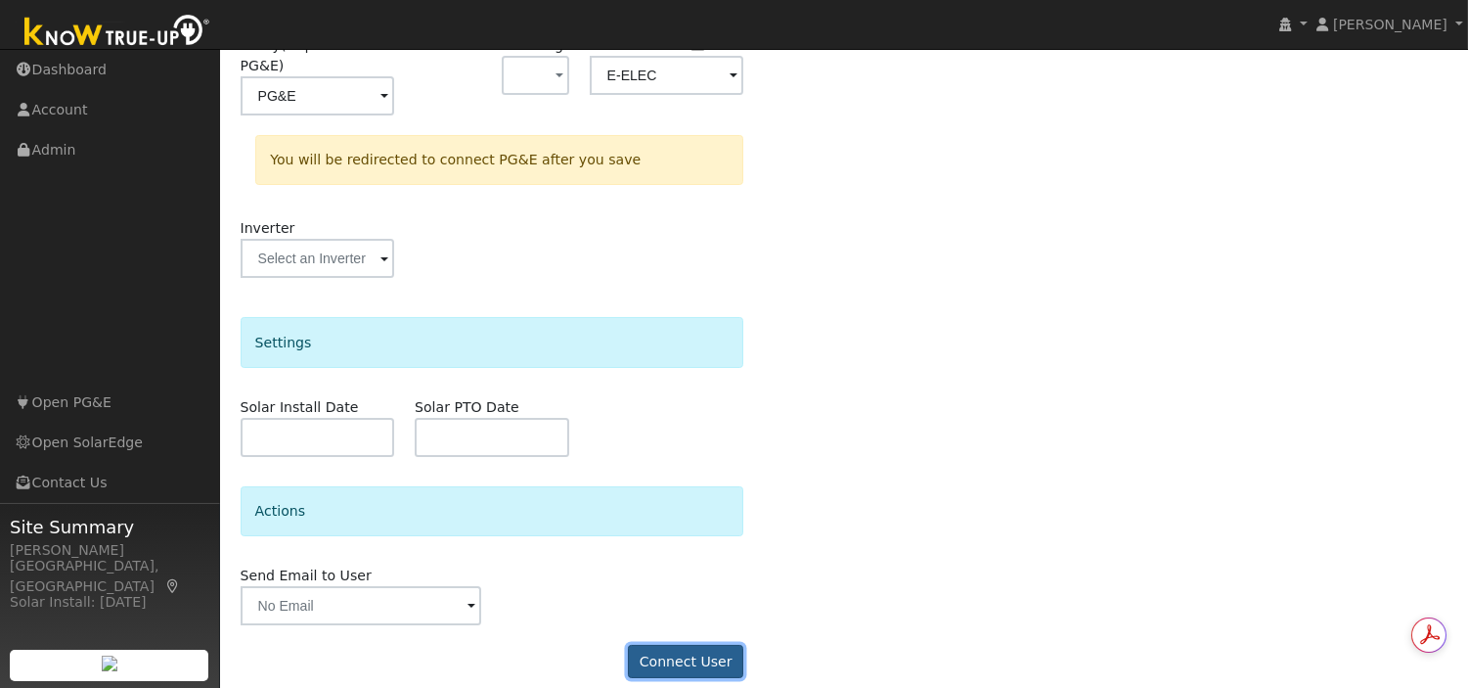
click at [698, 645] on button "Connect User" at bounding box center [685, 661] width 115 height 33
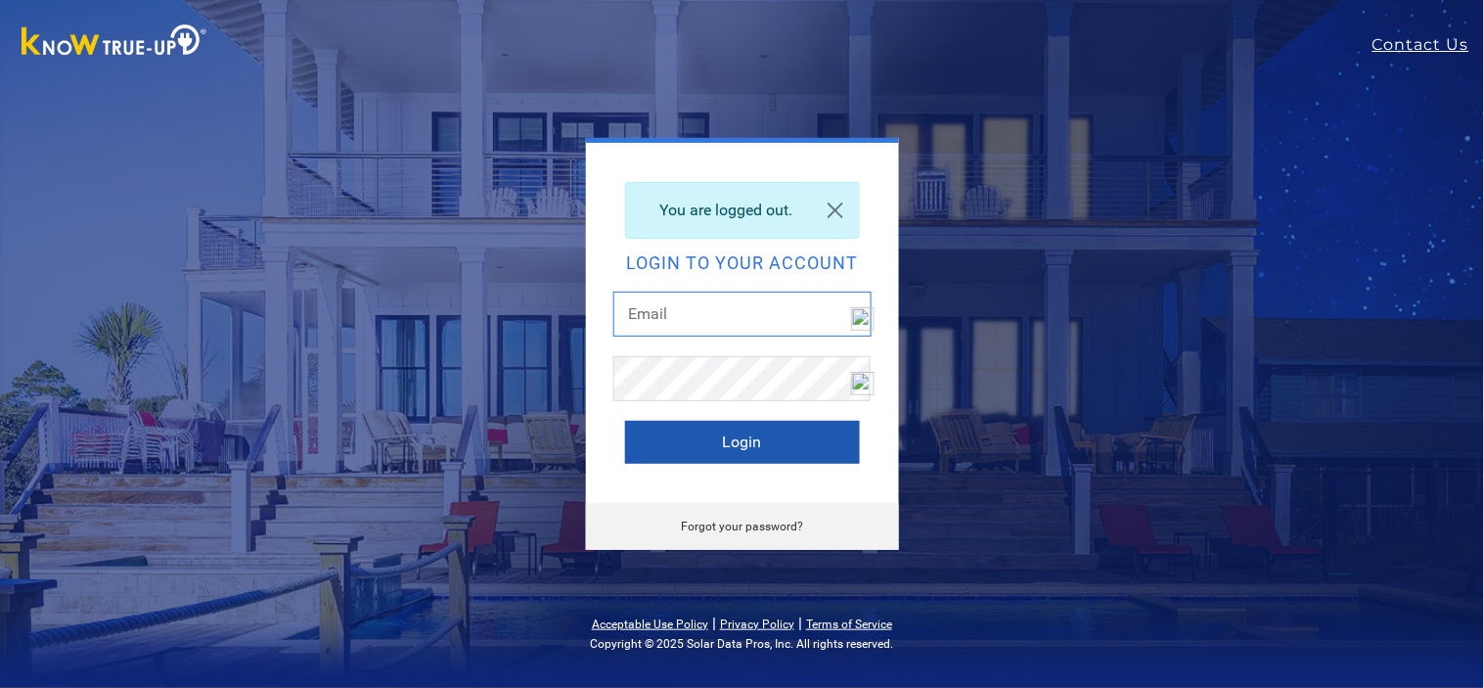
type input "[EMAIL_ADDRESS][DOMAIN_NAME]"
click at [704, 450] on button "Login" at bounding box center [742, 442] width 235 height 43
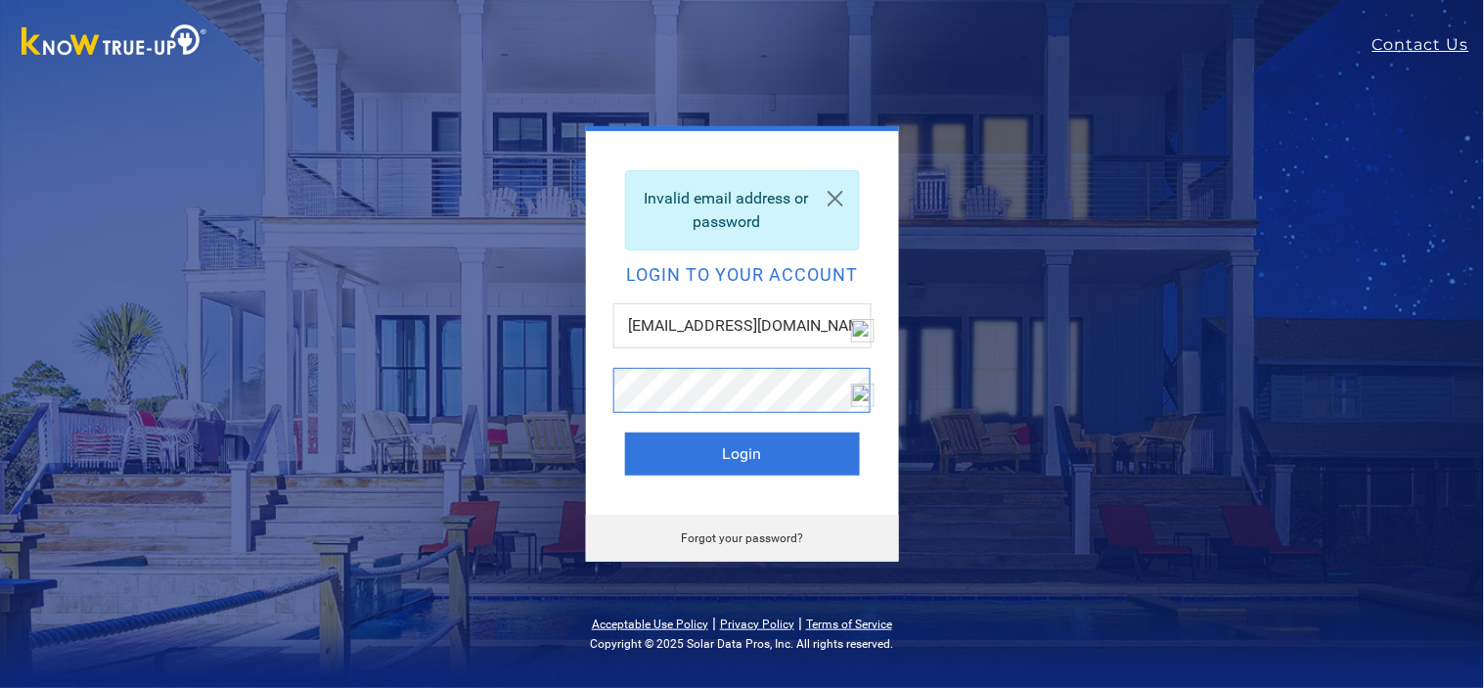
click at [625, 432] on button "Login" at bounding box center [742, 453] width 235 height 43
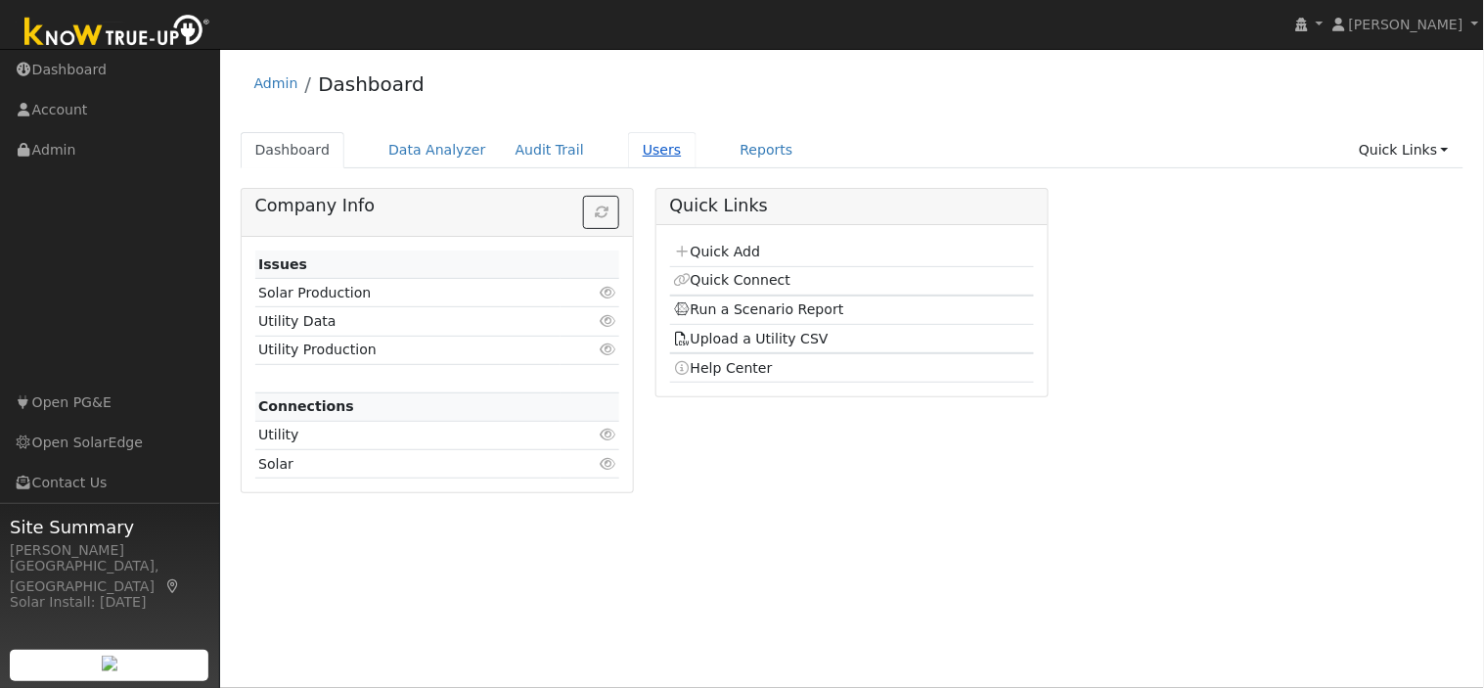
click at [633, 148] on link "Users" at bounding box center [662, 150] width 68 height 36
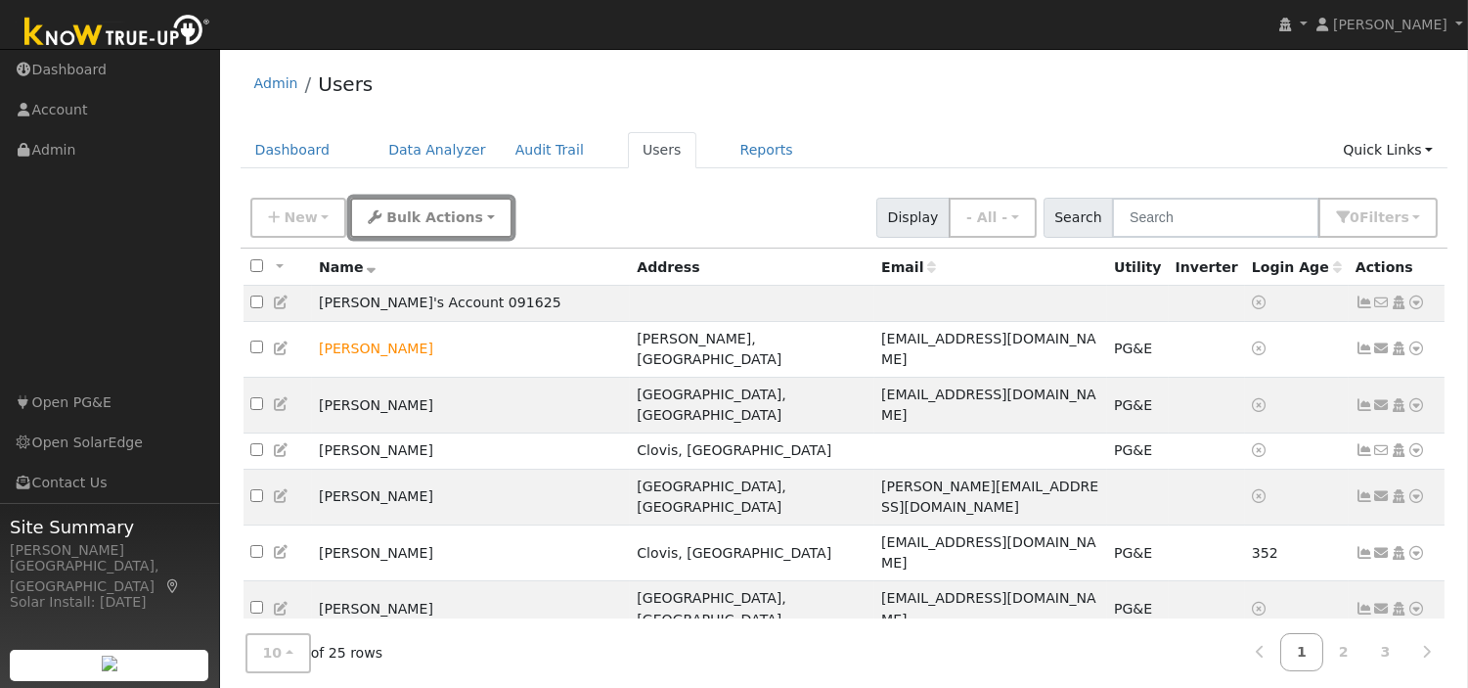
click at [386, 213] on span "Bulk Actions" at bounding box center [434, 217] width 97 height 16
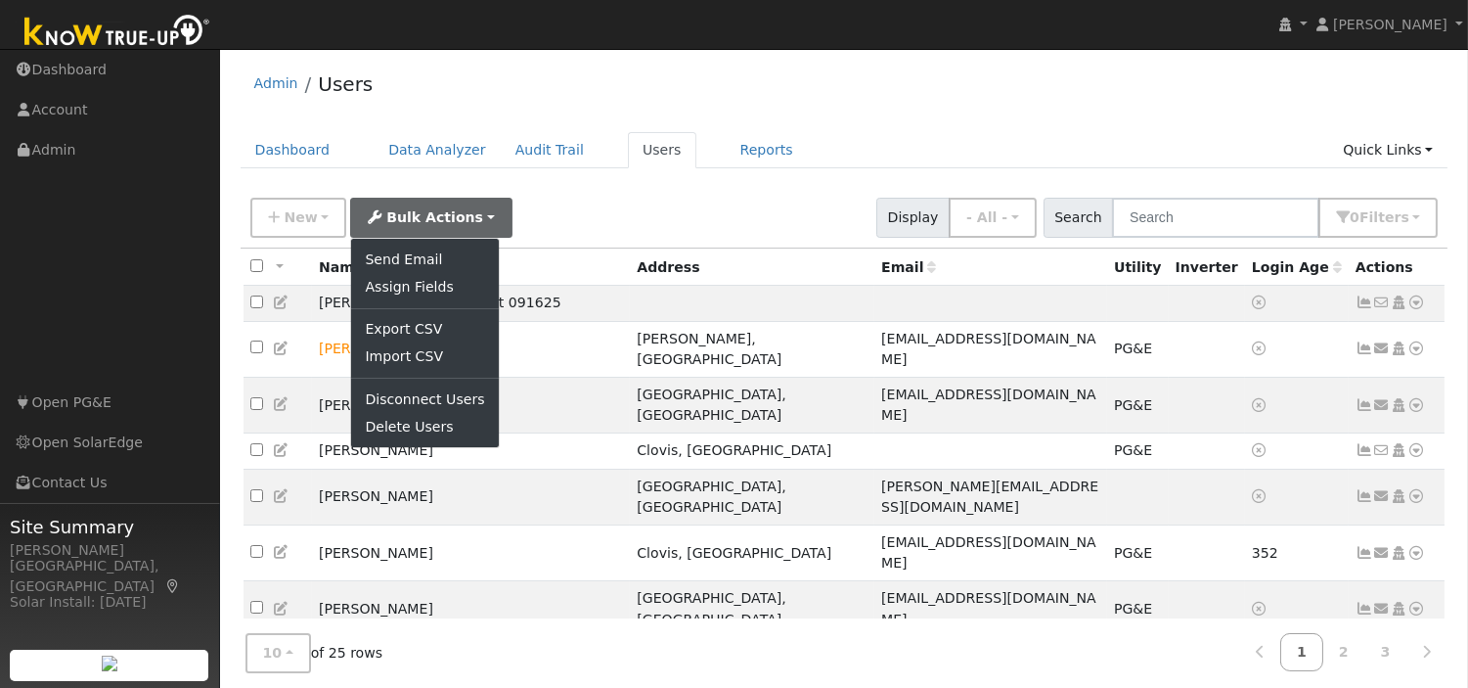
click at [665, 215] on div "New Add User Quick Add Quick Connect Quick Convert Lead Bulk Actions Send Email…" at bounding box center [844, 214] width 1195 height 47
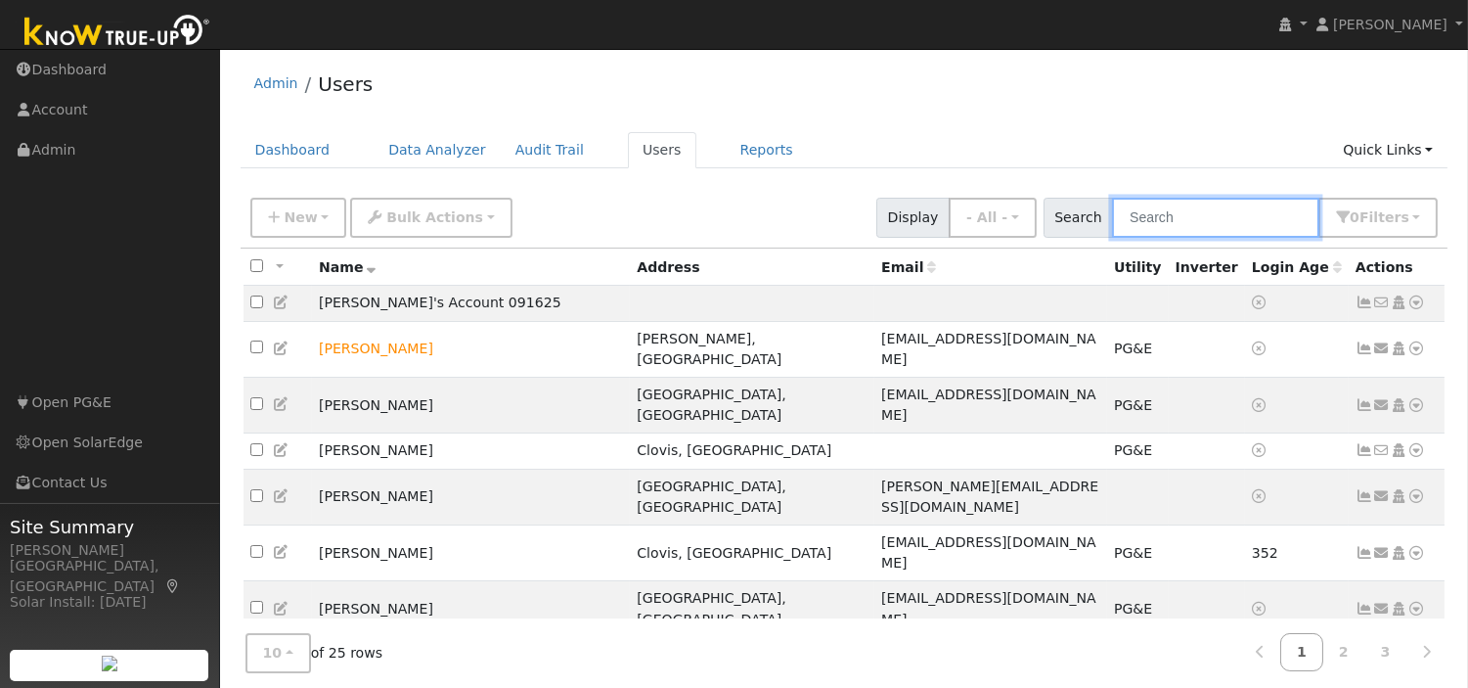
click at [1194, 220] on input "text" at bounding box center [1215, 218] width 207 height 40
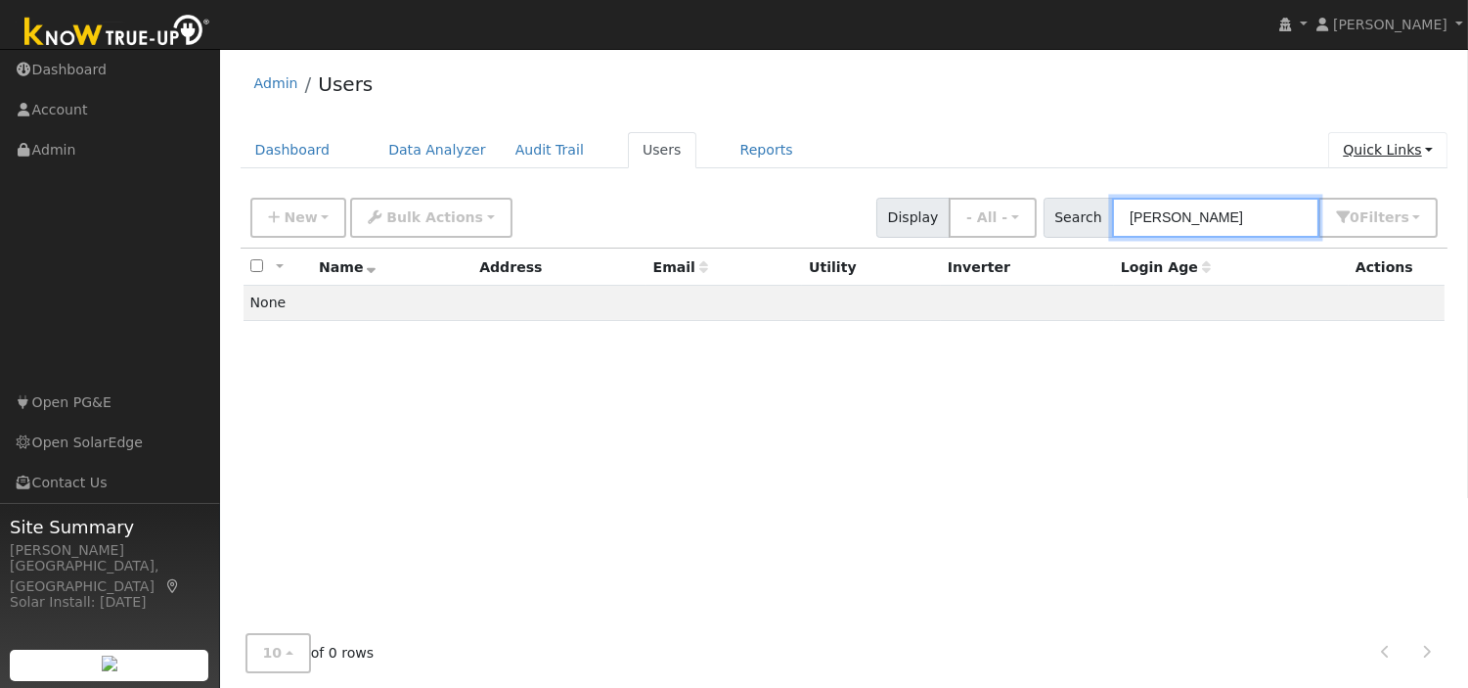
type input "meza"
click at [1410, 149] on link "Quick Links" at bounding box center [1388, 150] width 119 height 36
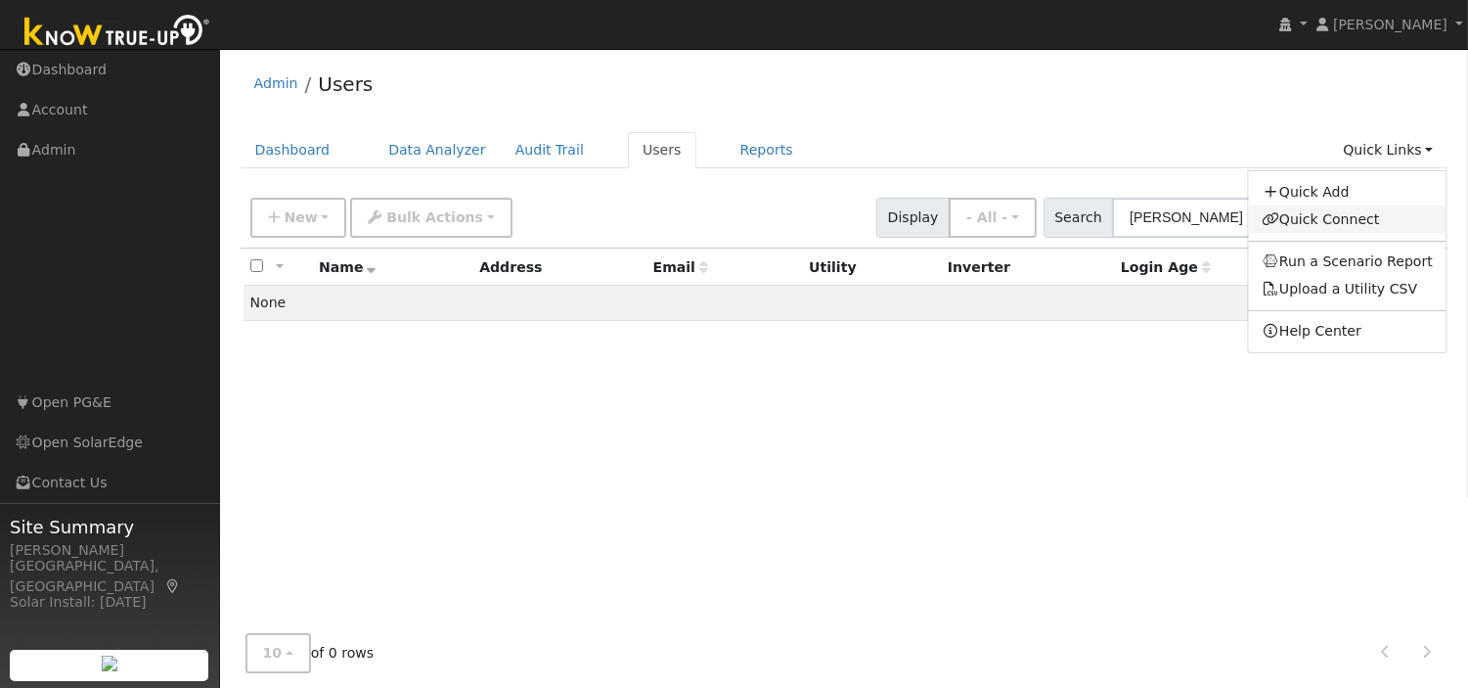
click at [1351, 219] on link "Quick Connect" at bounding box center [1347, 218] width 199 height 27
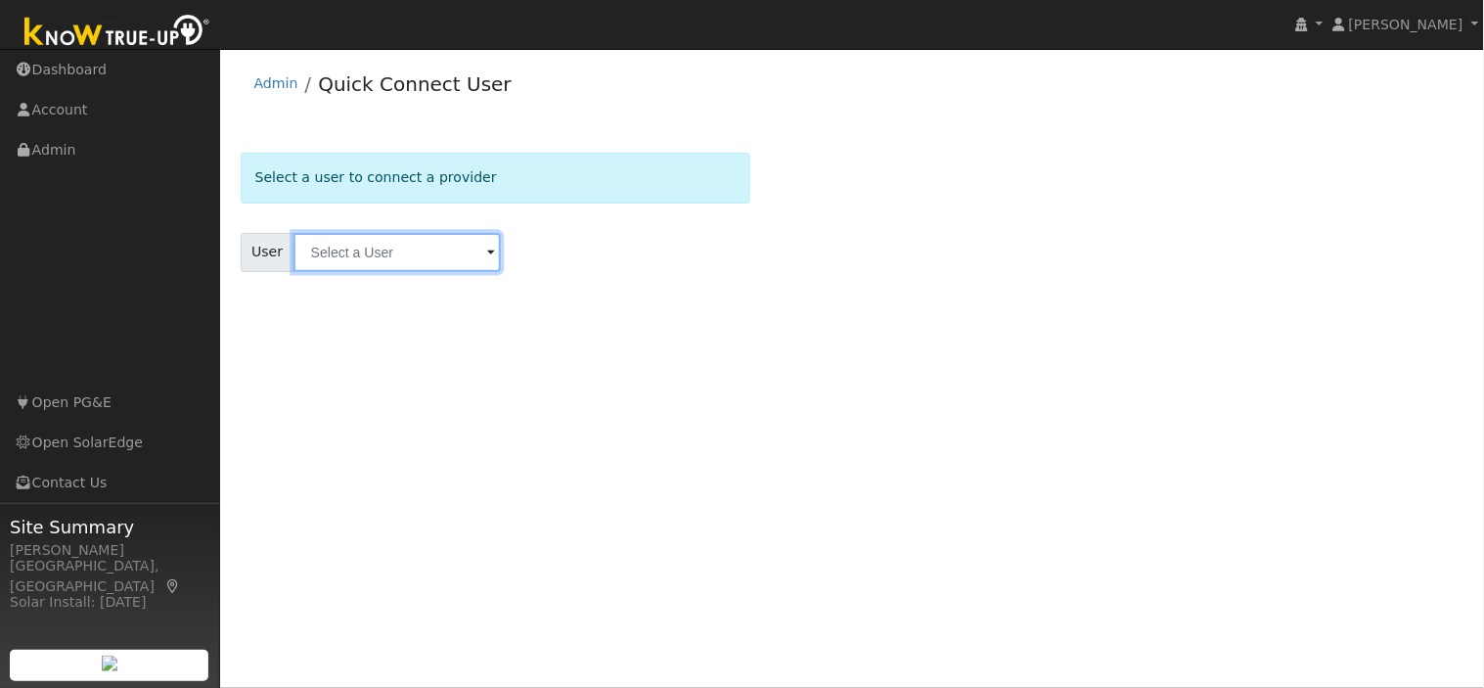
click at [430, 252] on input "text" at bounding box center [396, 252] width 207 height 39
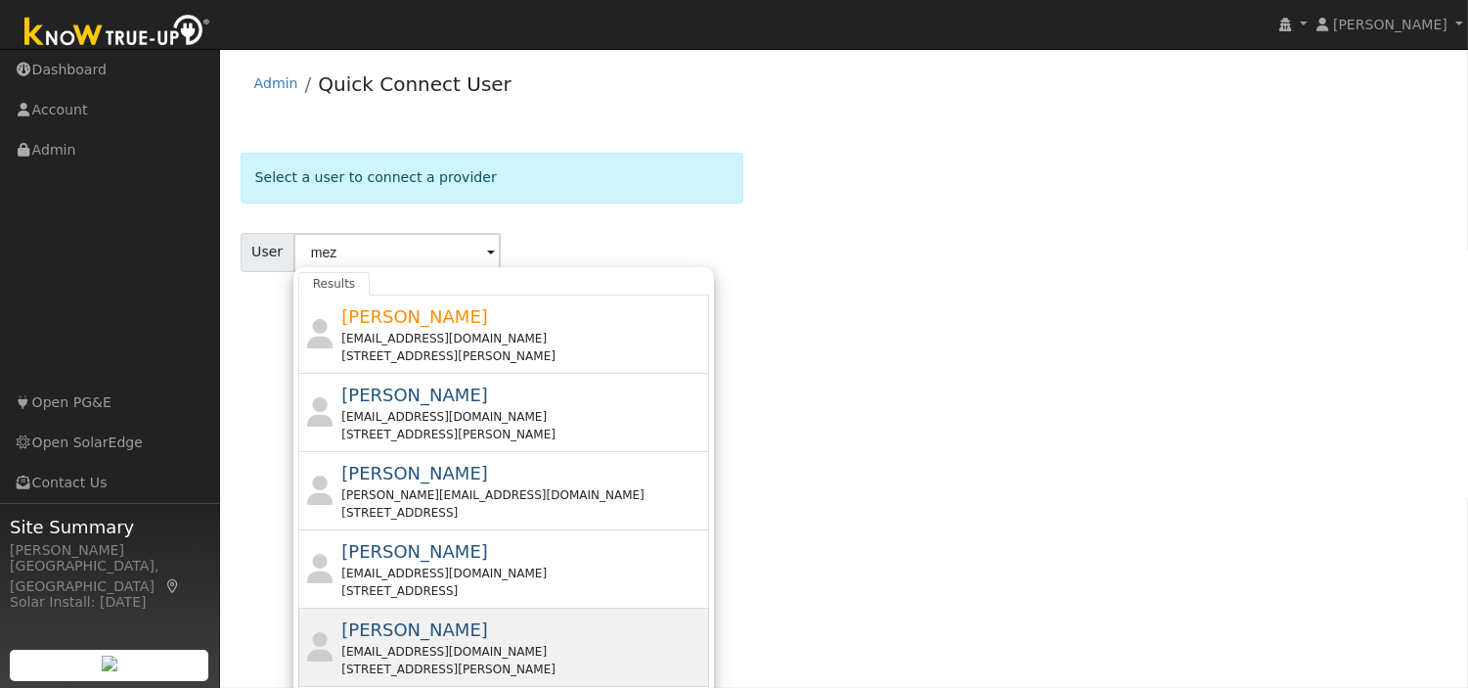
click at [481, 638] on div "Matthew Ford Mattford85@gmail.com 521 West Morris Avenue, Fresno, CA 93704" at bounding box center [522, 647] width 363 height 62
type input "Matthew Ford"
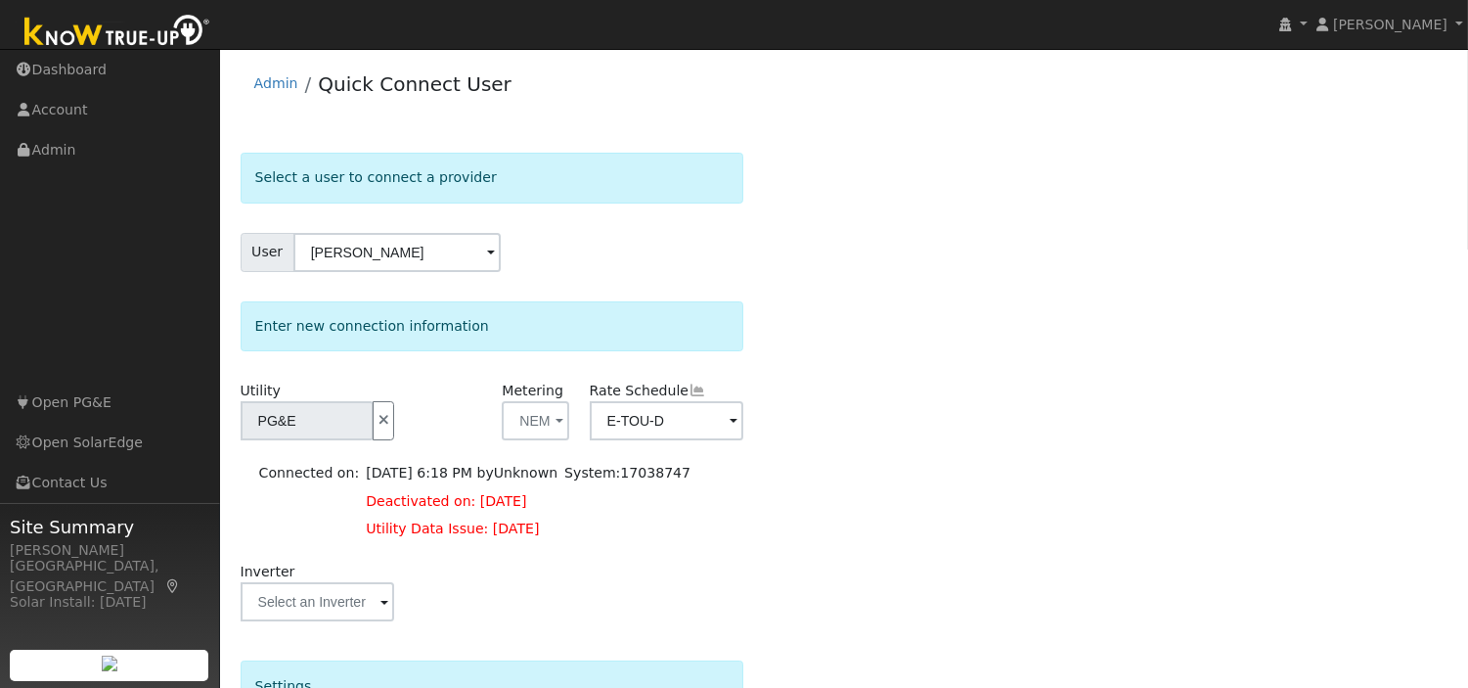
click at [481, 638] on div "Inverter" at bounding box center [492, 601] width 524 height 79
click at [268, 81] on link "Admin" at bounding box center [276, 83] width 44 height 16
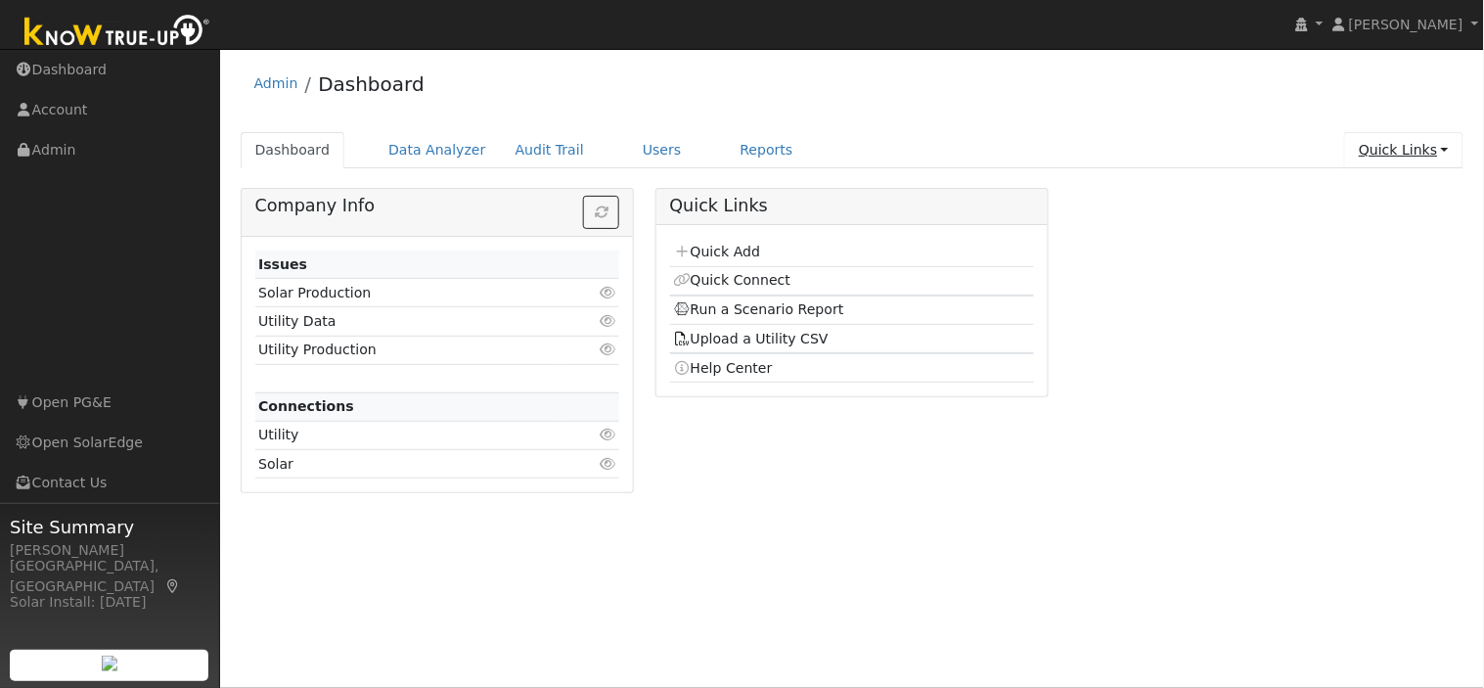
click at [1454, 155] on link "Quick Links" at bounding box center [1403, 150] width 119 height 36
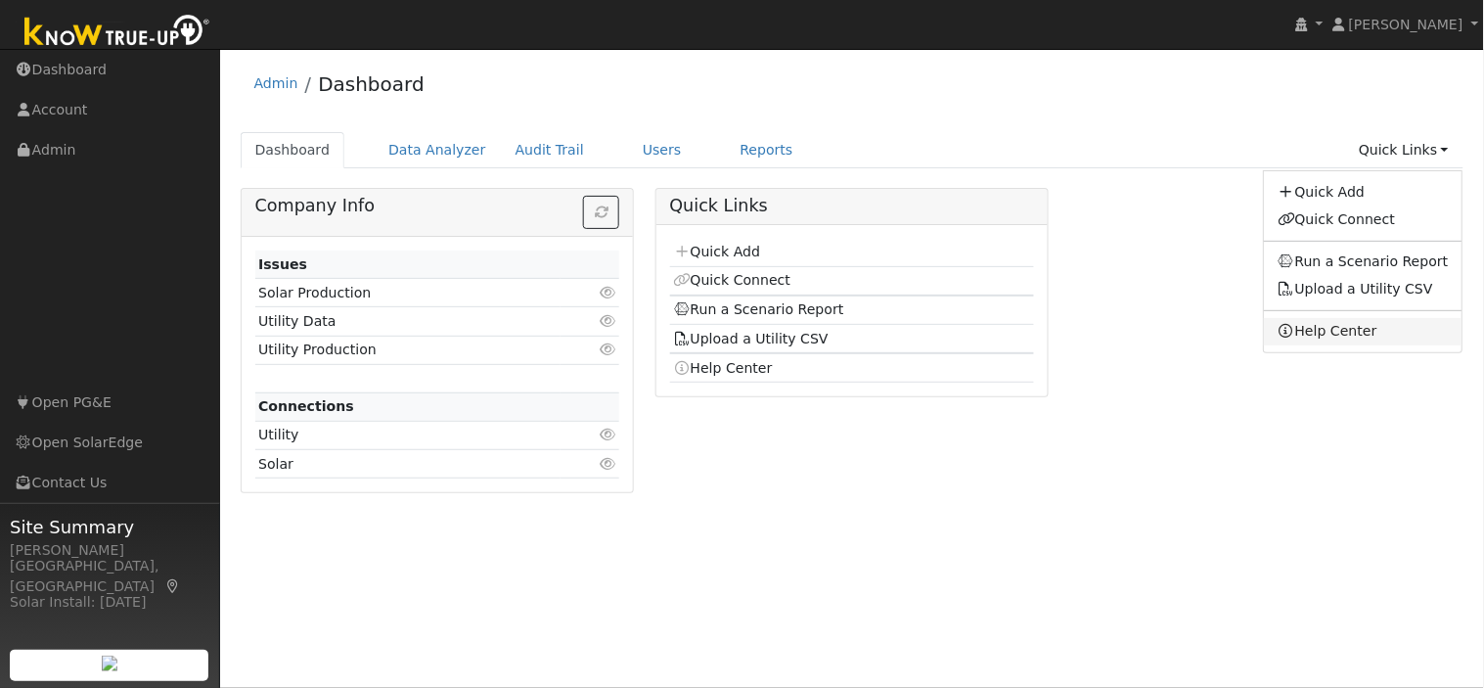
click at [1341, 330] on link "Help Center" at bounding box center [1363, 331] width 199 height 27
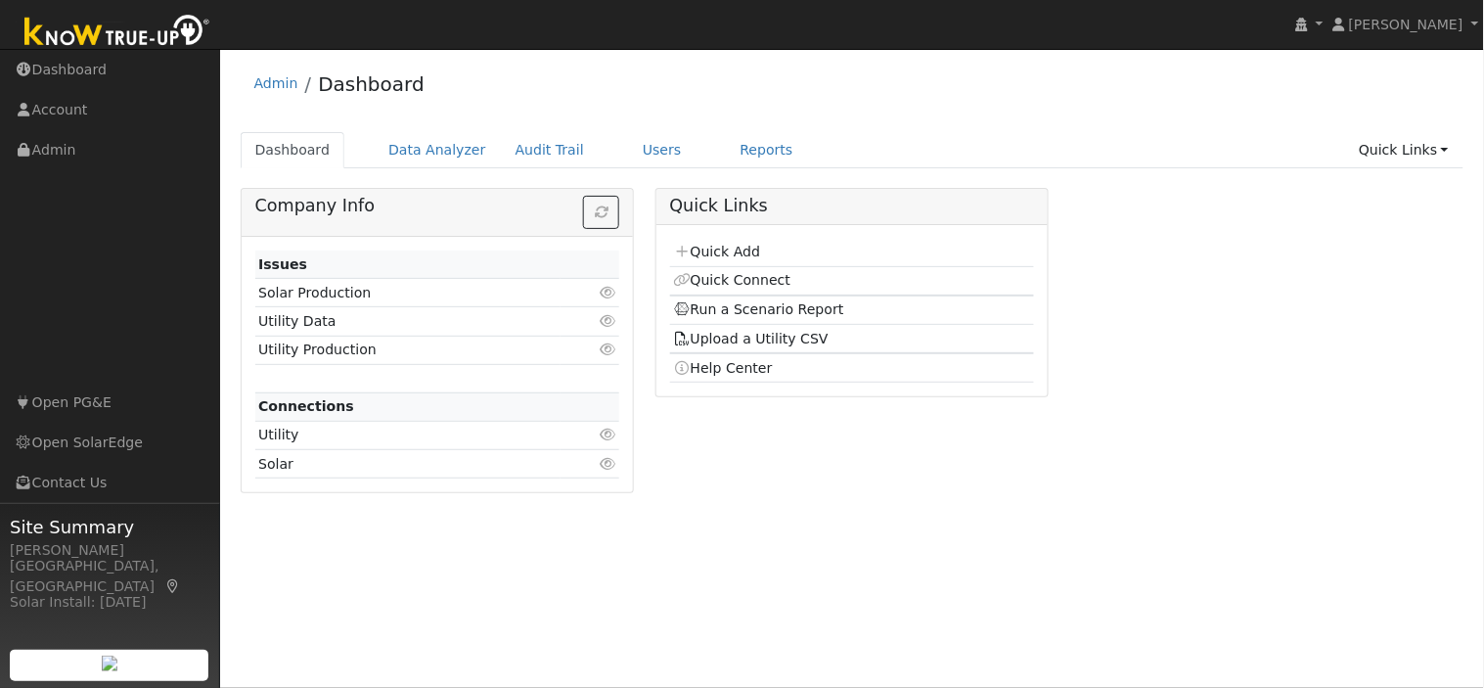
click at [608, 352] on icon at bounding box center [608, 349] width 18 height 14
drag, startPoint x: 608, startPoint y: 352, endPoint x: 530, endPoint y: 391, distance: 86.6
click at [530, 391] on tbody "Issues Solar Production 0 Utility Data 7 Utility Production 1 Connections Utili…" at bounding box center [437, 420] width 365 height 341
click at [357, 382] on td at bounding box center [407, 378] width 305 height 28
click at [426, 434] on td "Utility" at bounding box center [407, 435] width 305 height 28
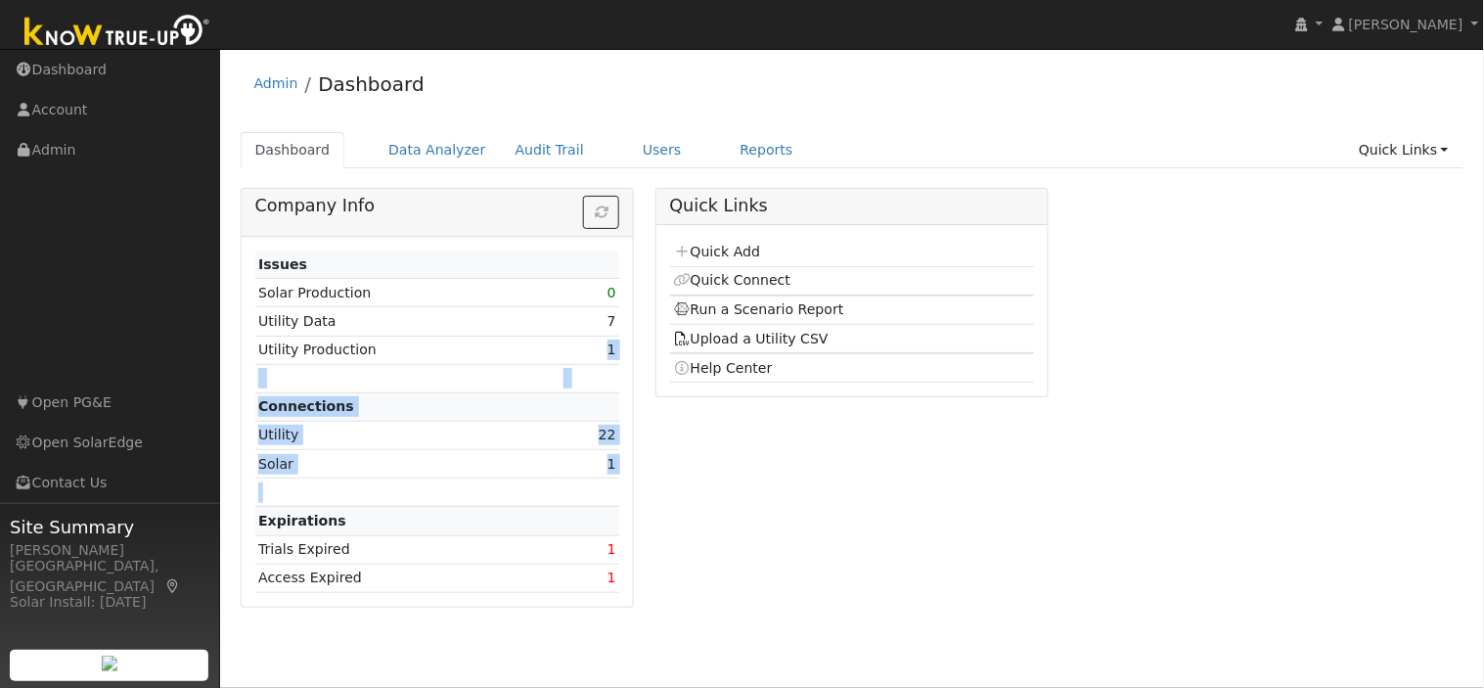
drag, startPoint x: 373, startPoint y: 480, endPoint x: 365, endPoint y: 358, distance: 122.5
click at [365, 358] on tbody "Issues Solar Production 0 Utility Data 7 Utility Production 1 Connections Utili…" at bounding box center [437, 420] width 365 height 341
click at [841, 472] on div "Quick Links Quick Add Quick Connect Run a Scenario Report Upload a Utility CSV …" at bounding box center [852, 405] width 415 height 434
click at [324, 316] on td "Utility Data" at bounding box center [407, 321] width 305 height 28
click at [628, 153] on link "Users" at bounding box center [662, 150] width 68 height 36
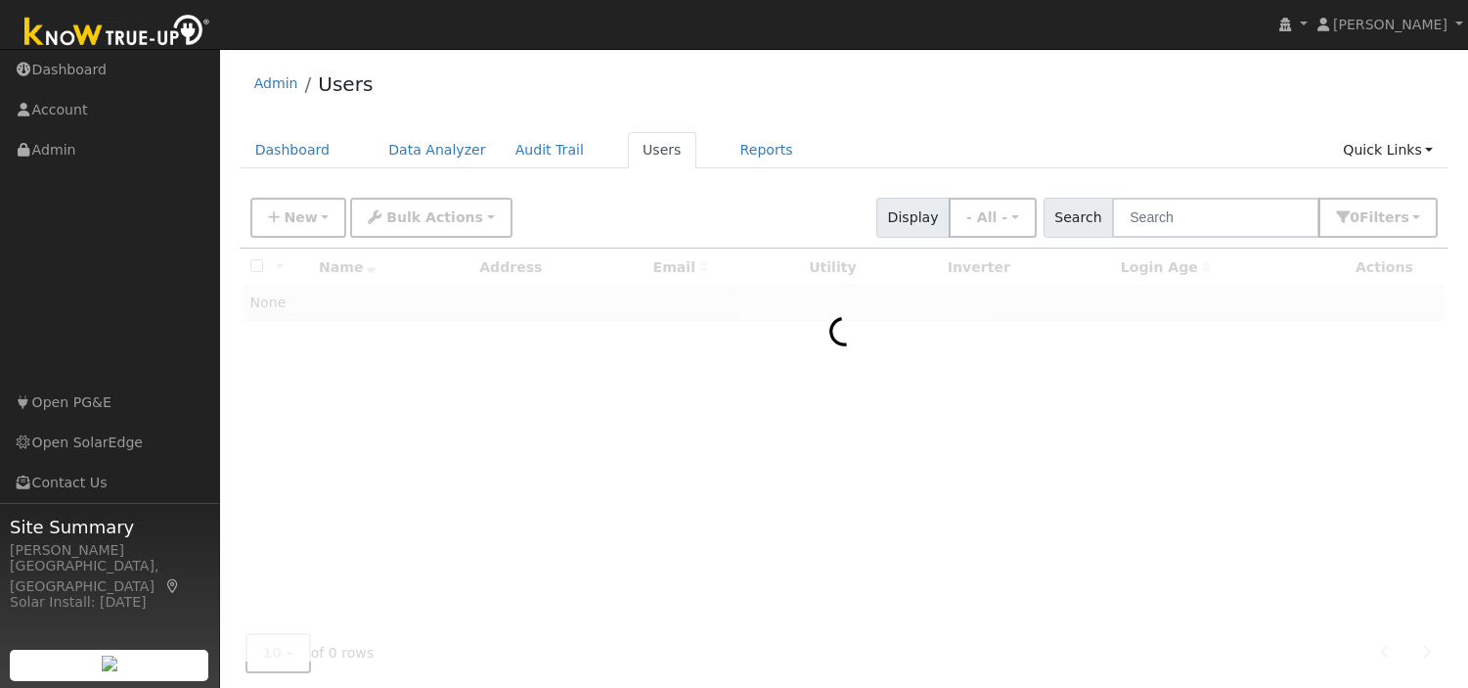
click at [632, 375] on div at bounding box center [845, 454] width 1208 height 413
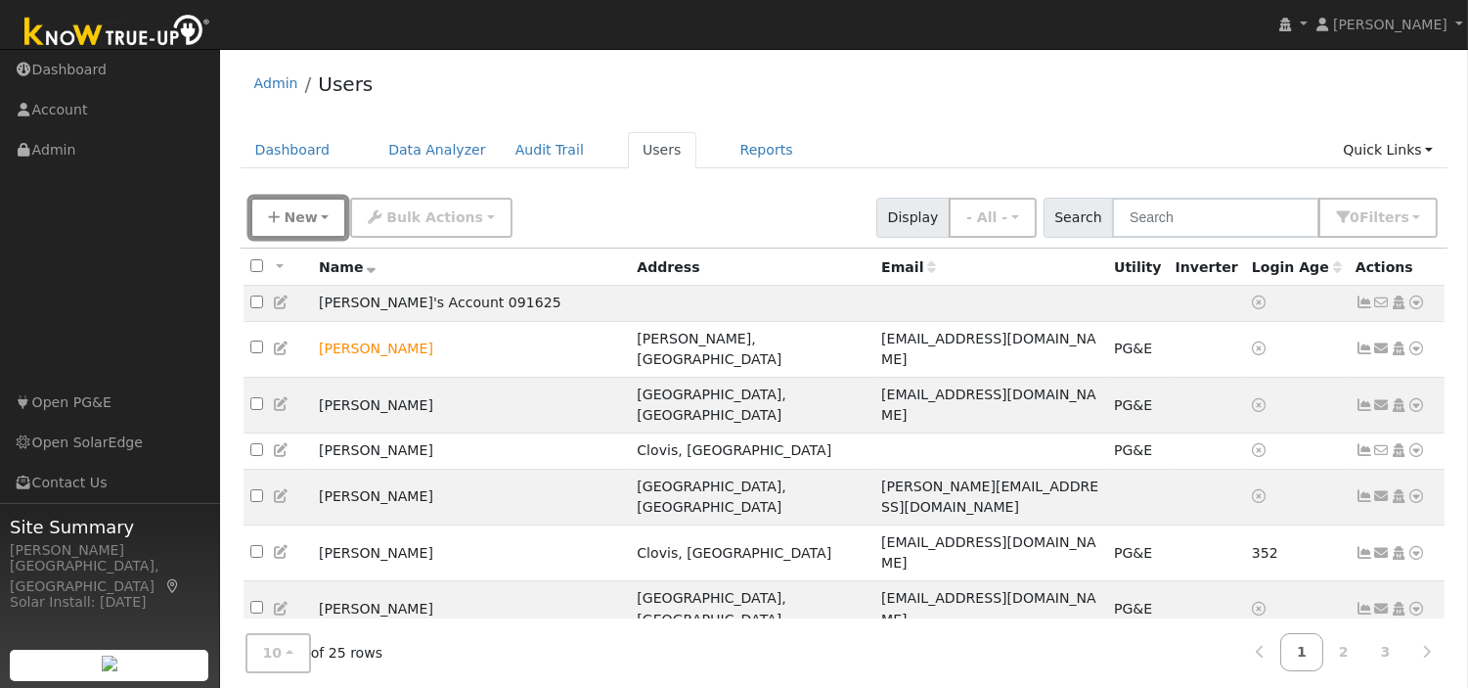
click at [317, 216] on button "New" at bounding box center [298, 218] width 97 height 40
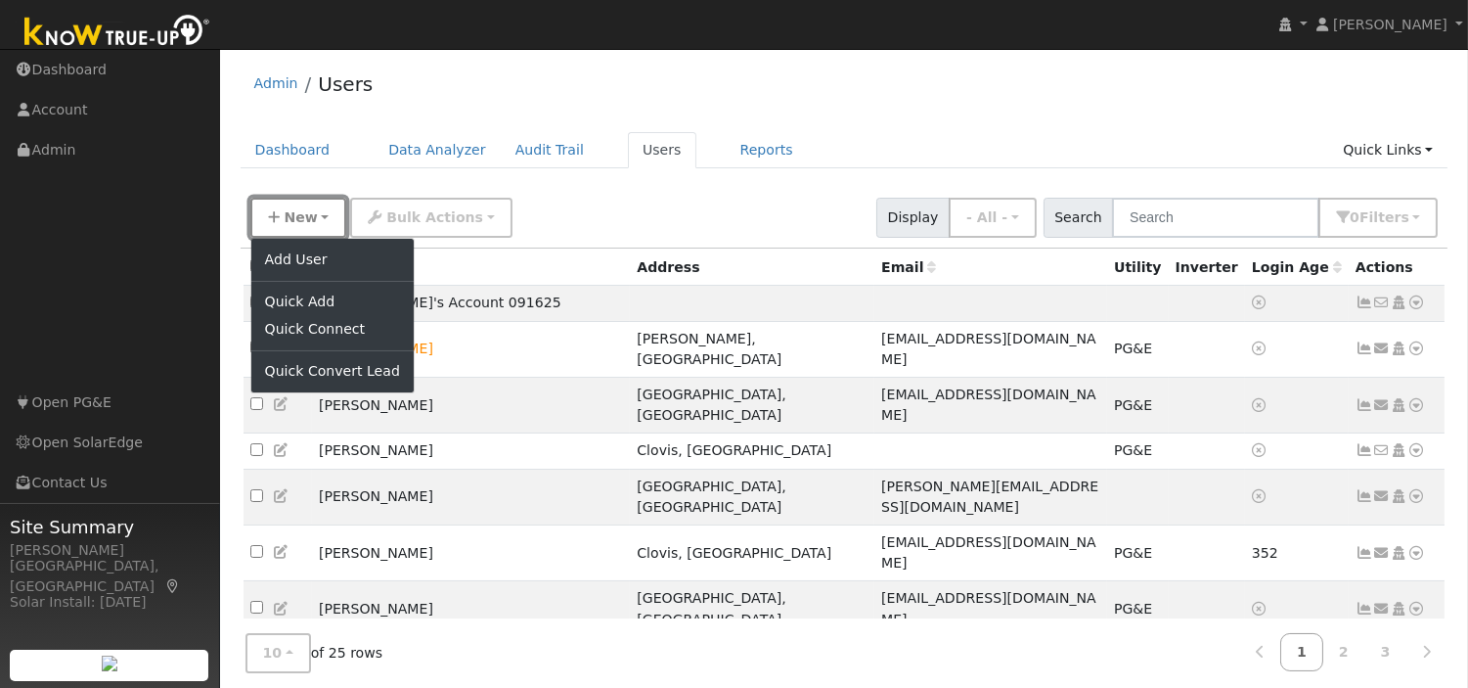
click at [317, 216] on button "New" at bounding box center [298, 218] width 97 height 40
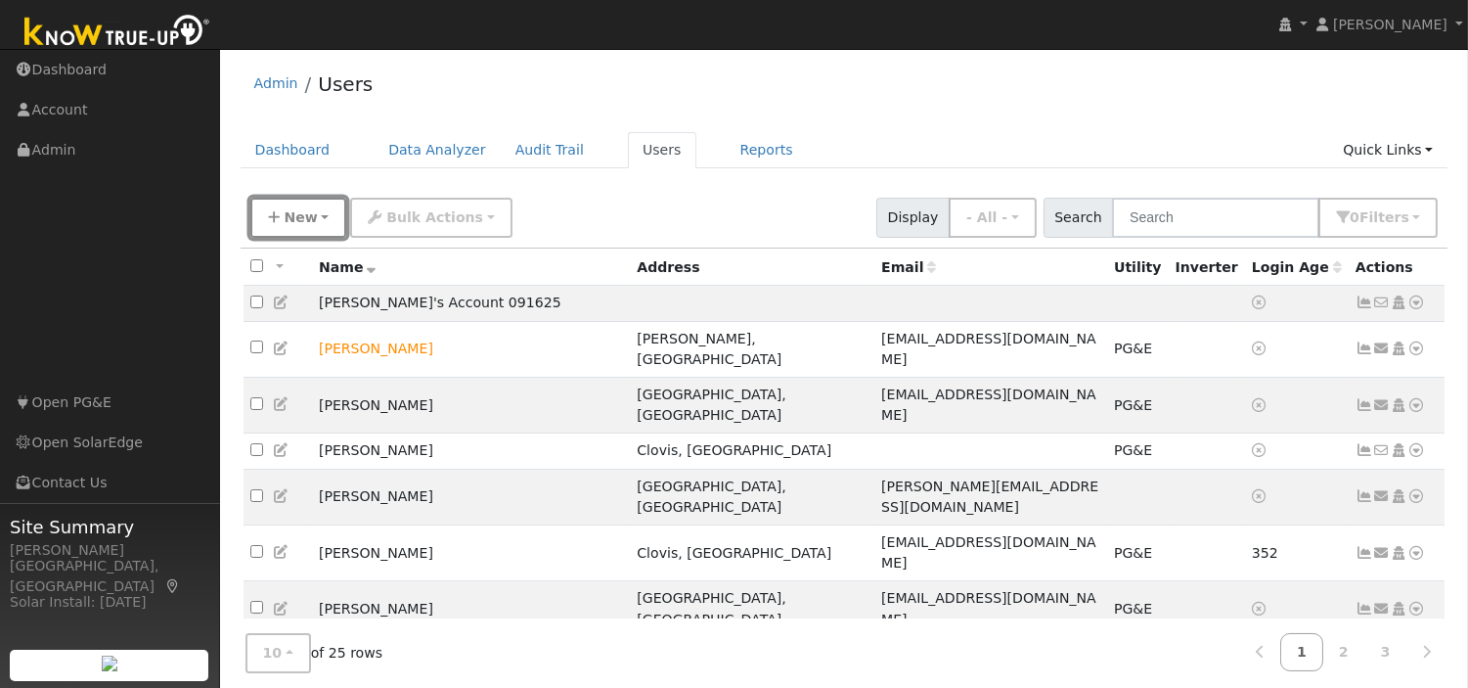
click at [317, 216] on button "New" at bounding box center [298, 218] width 97 height 40
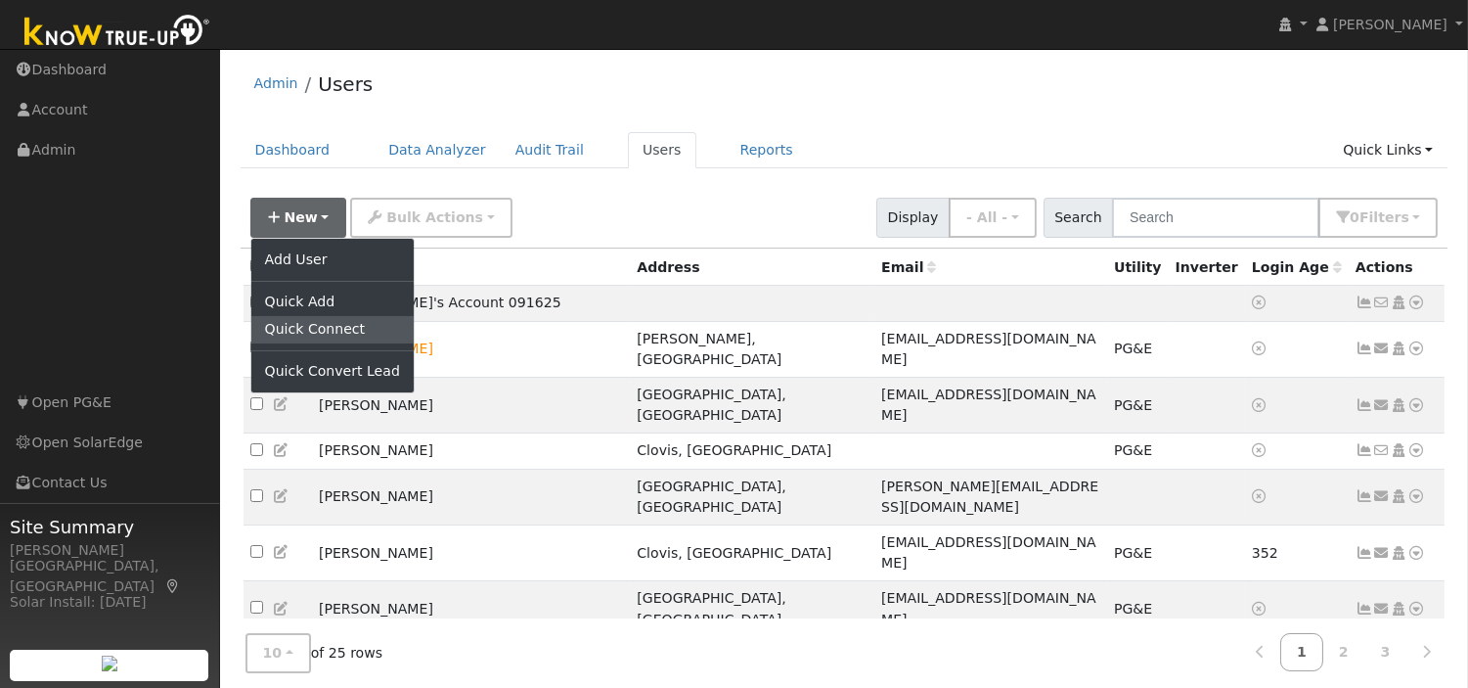
click at [306, 331] on link "Quick Connect" at bounding box center [332, 329] width 162 height 27
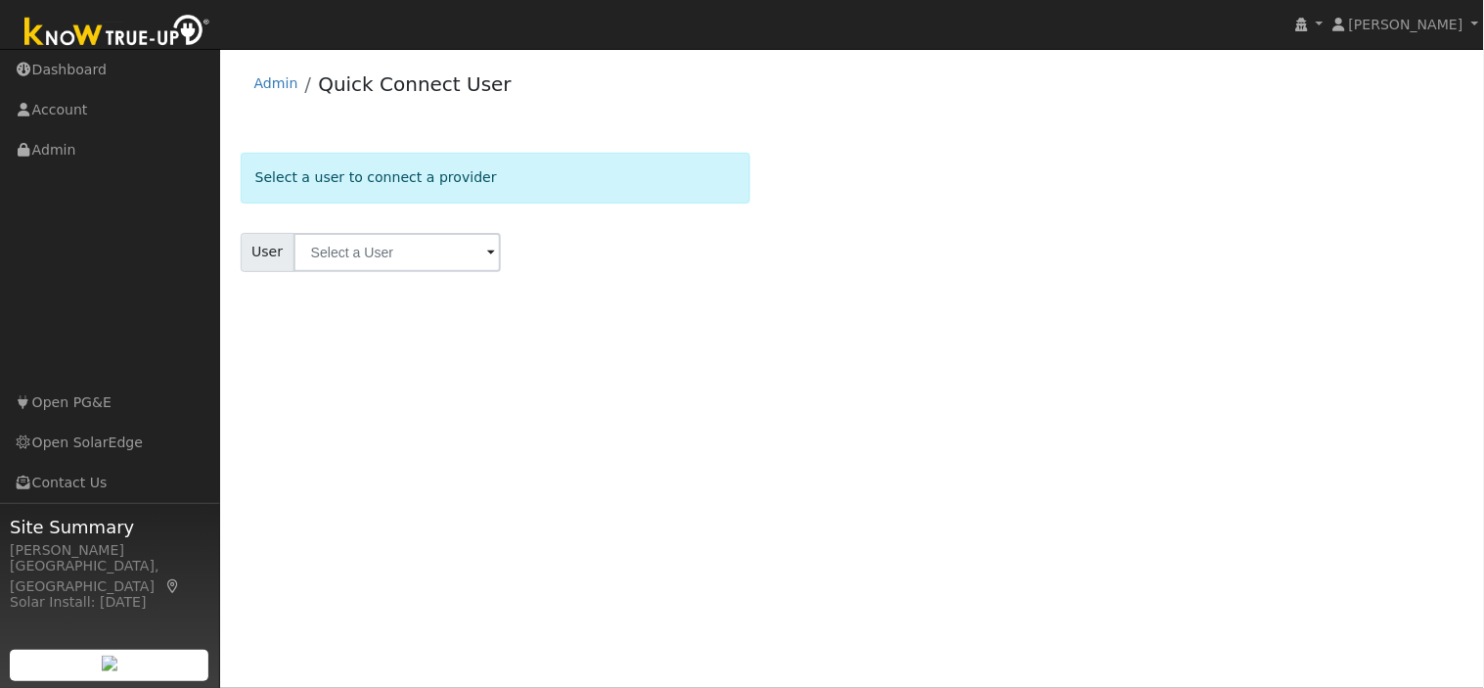
click at [487, 258] on span at bounding box center [491, 254] width 8 height 23
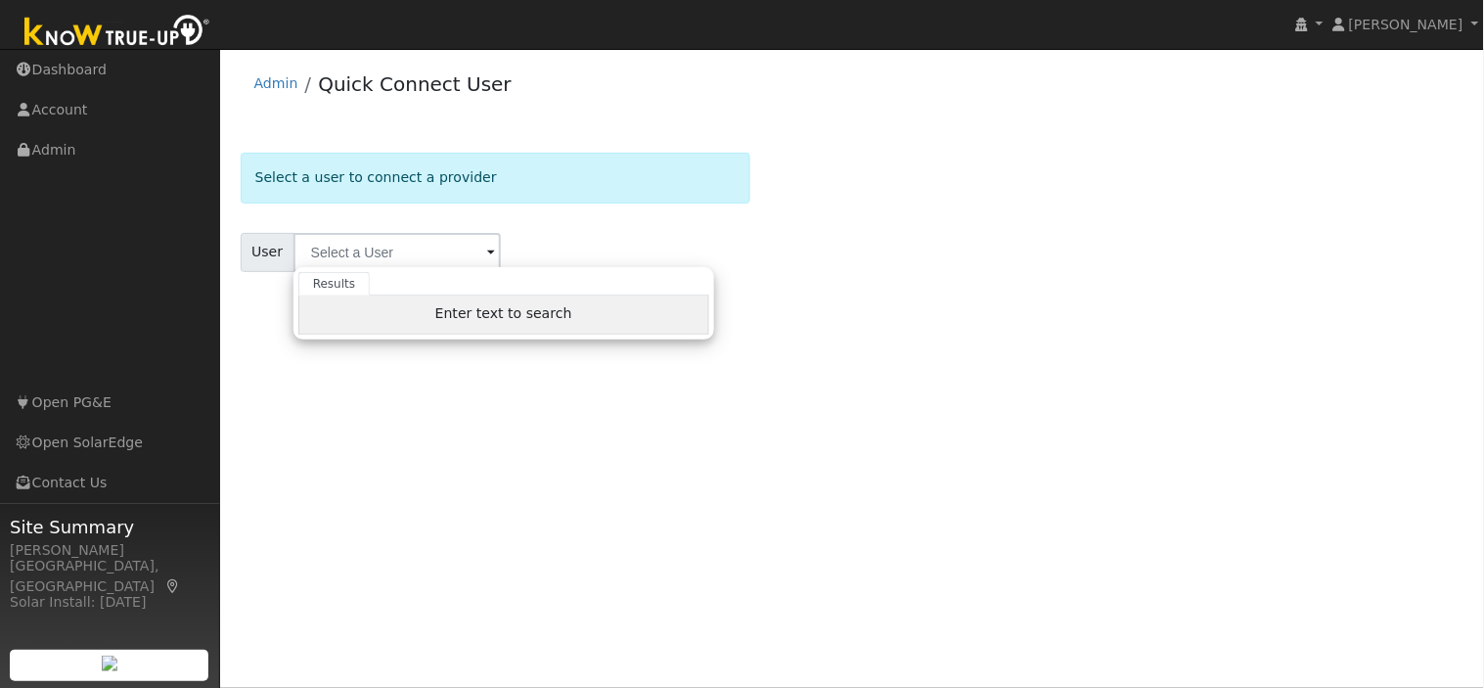
click at [461, 315] on span "Enter text to search" at bounding box center [503, 313] width 137 height 16
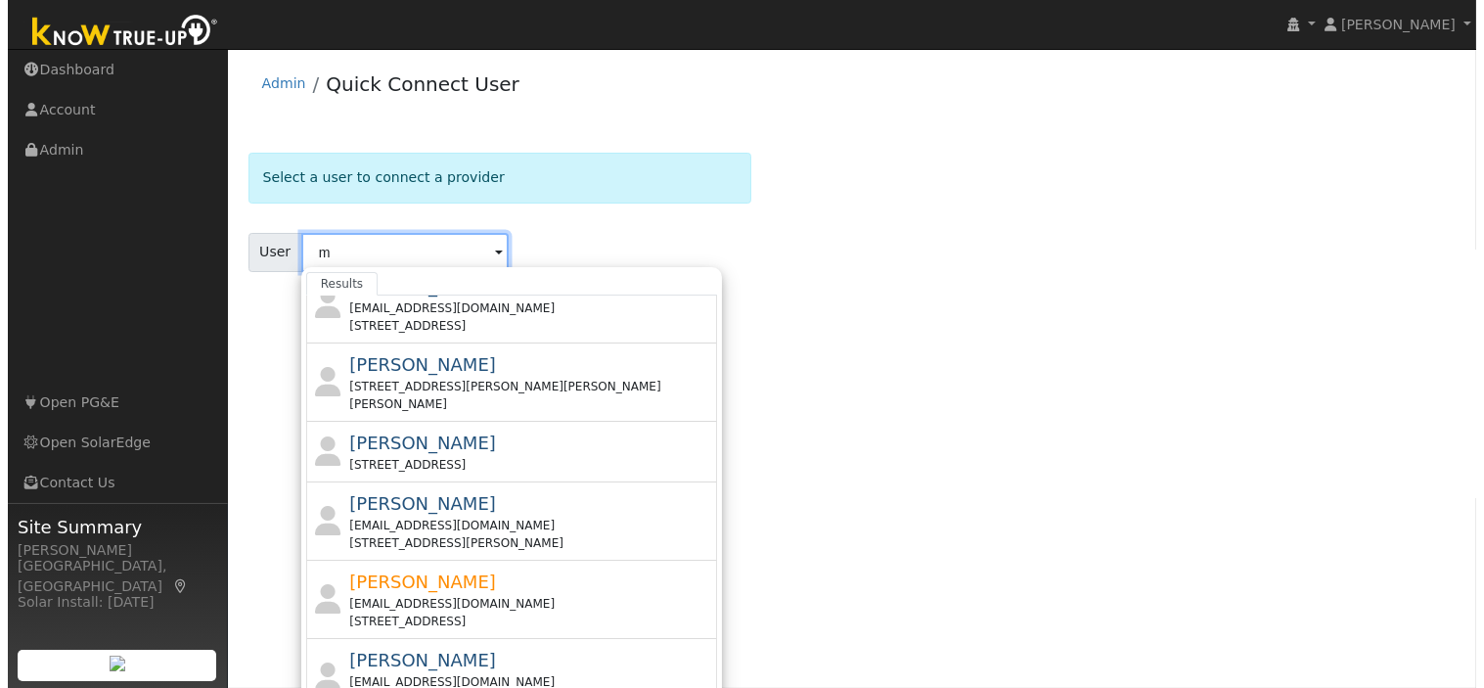
scroll to position [672, 0]
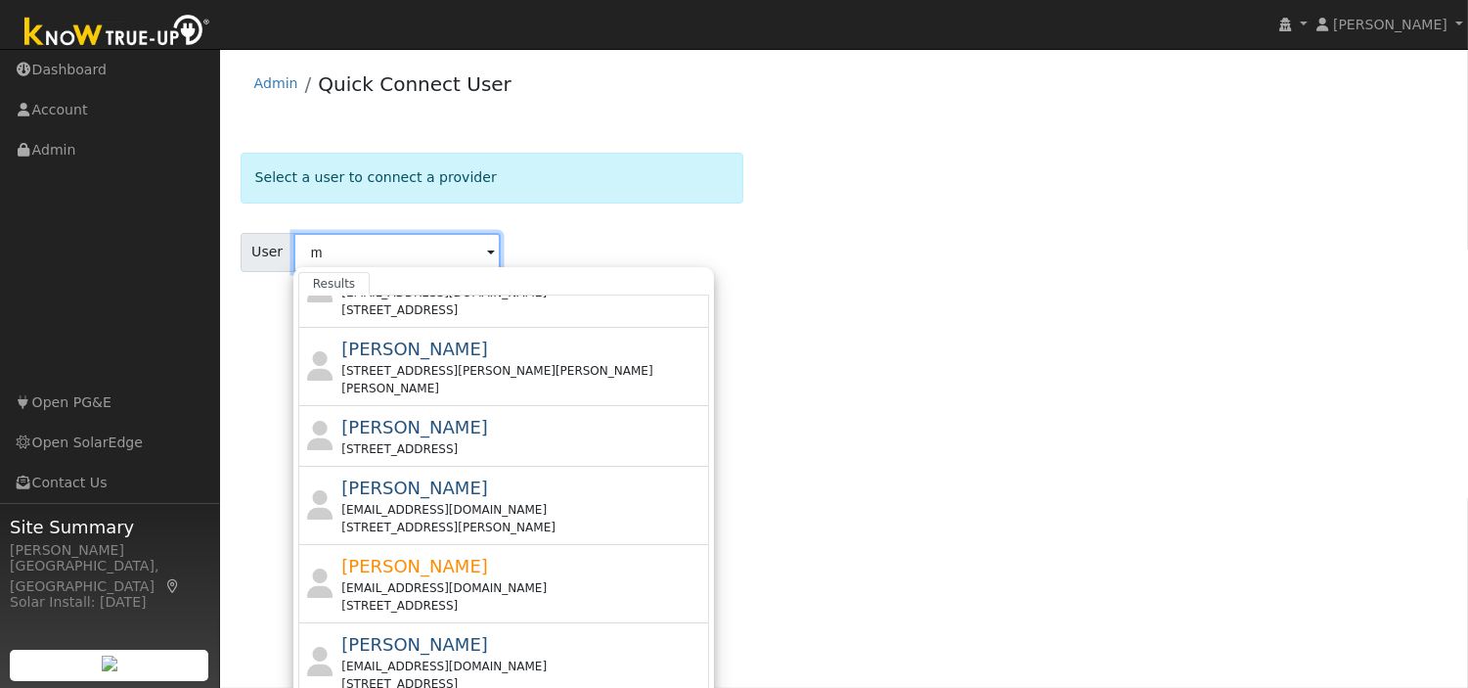
type input "m"
click at [775, 248] on div "Select a user to connect a provider User m Results Matt Bellyomini Himattbell@y…" at bounding box center [845, 236] width 1208 height 167
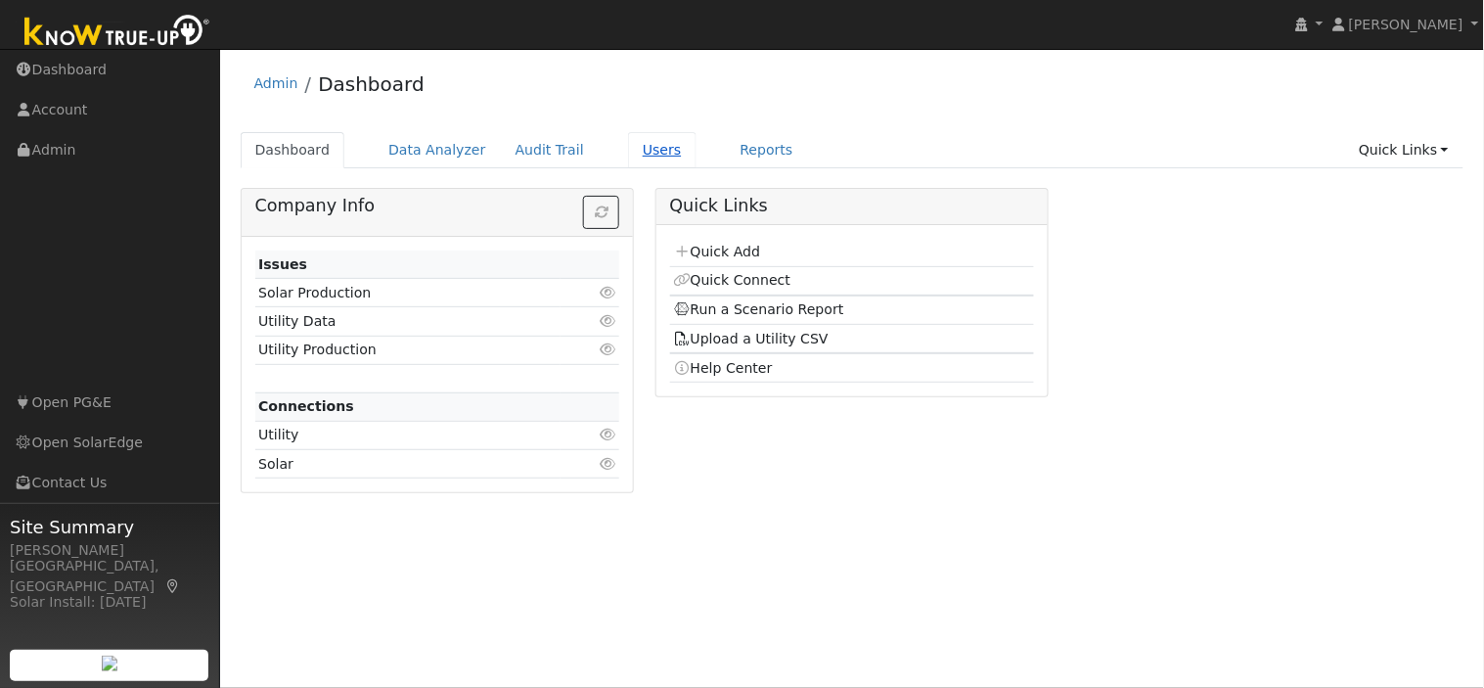
click at [633, 152] on link "Users" at bounding box center [662, 150] width 68 height 36
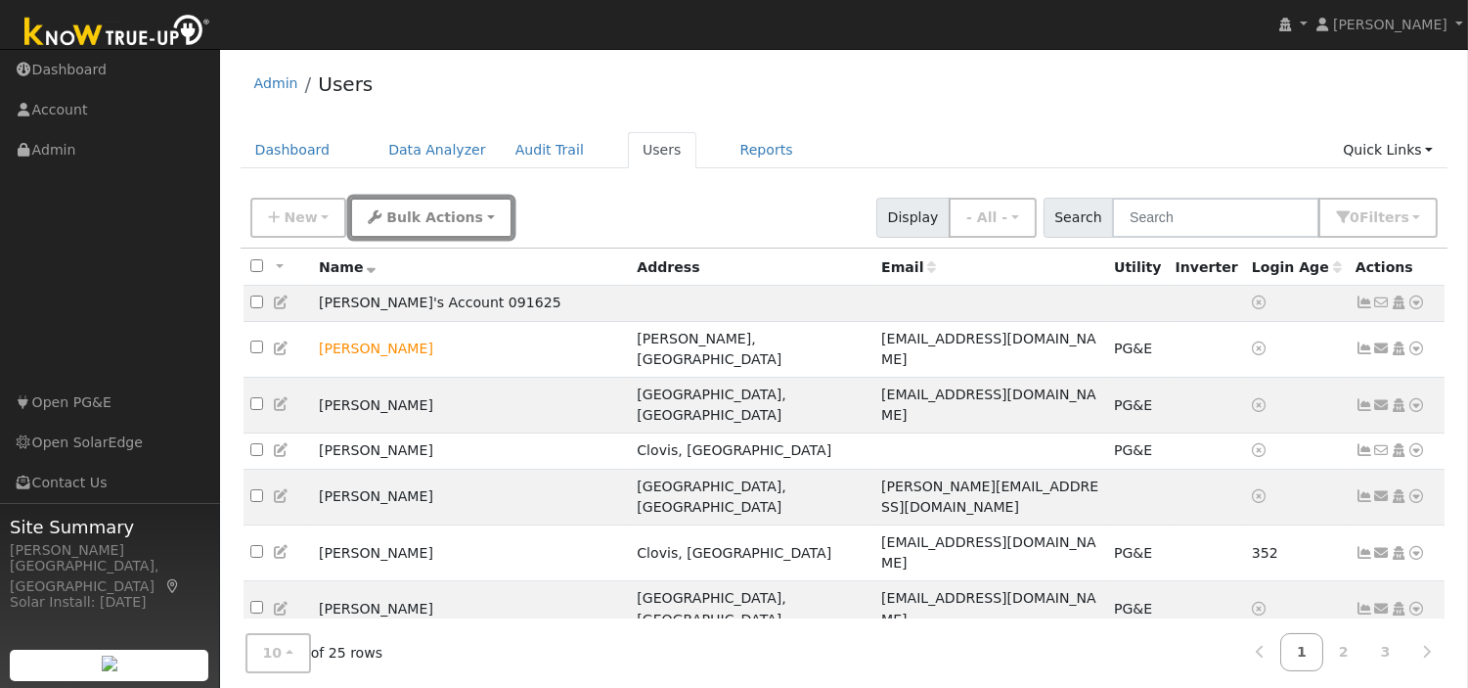
click at [470, 217] on button "Bulk Actions" at bounding box center [430, 218] width 161 height 40
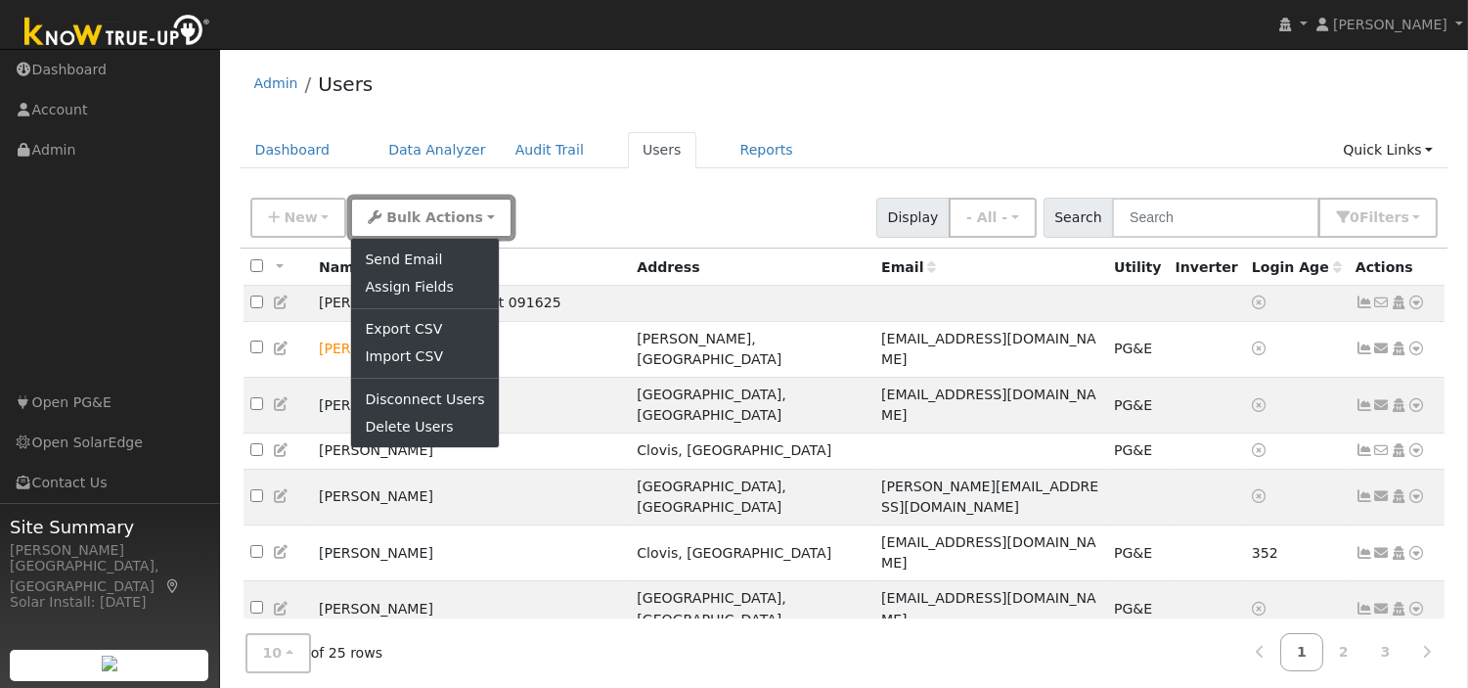
click at [470, 217] on button "Bulk Actions" at bounding box center [430, 218] width 161 height 40
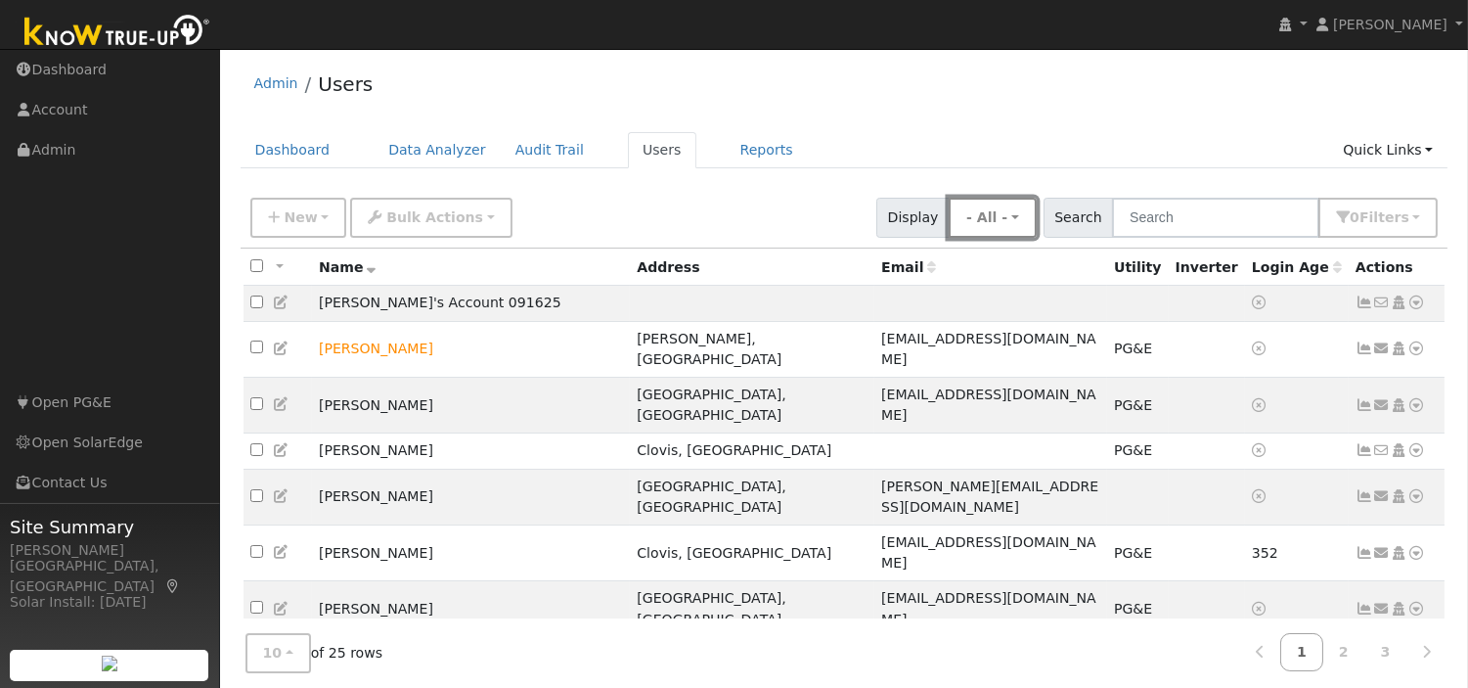
click at [1037, 208] on button "- All -" at bounding box center [993, 218] width 88 height 40
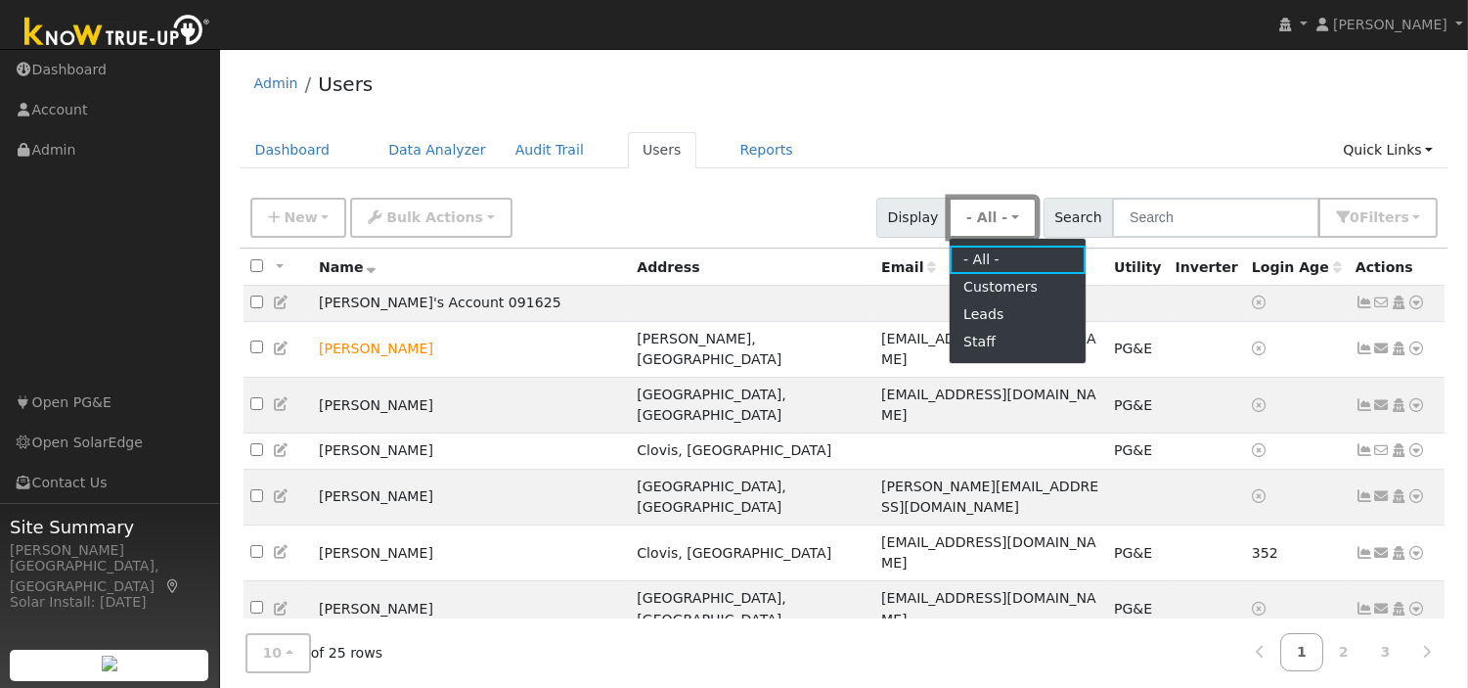
scroll to position [72, 0]
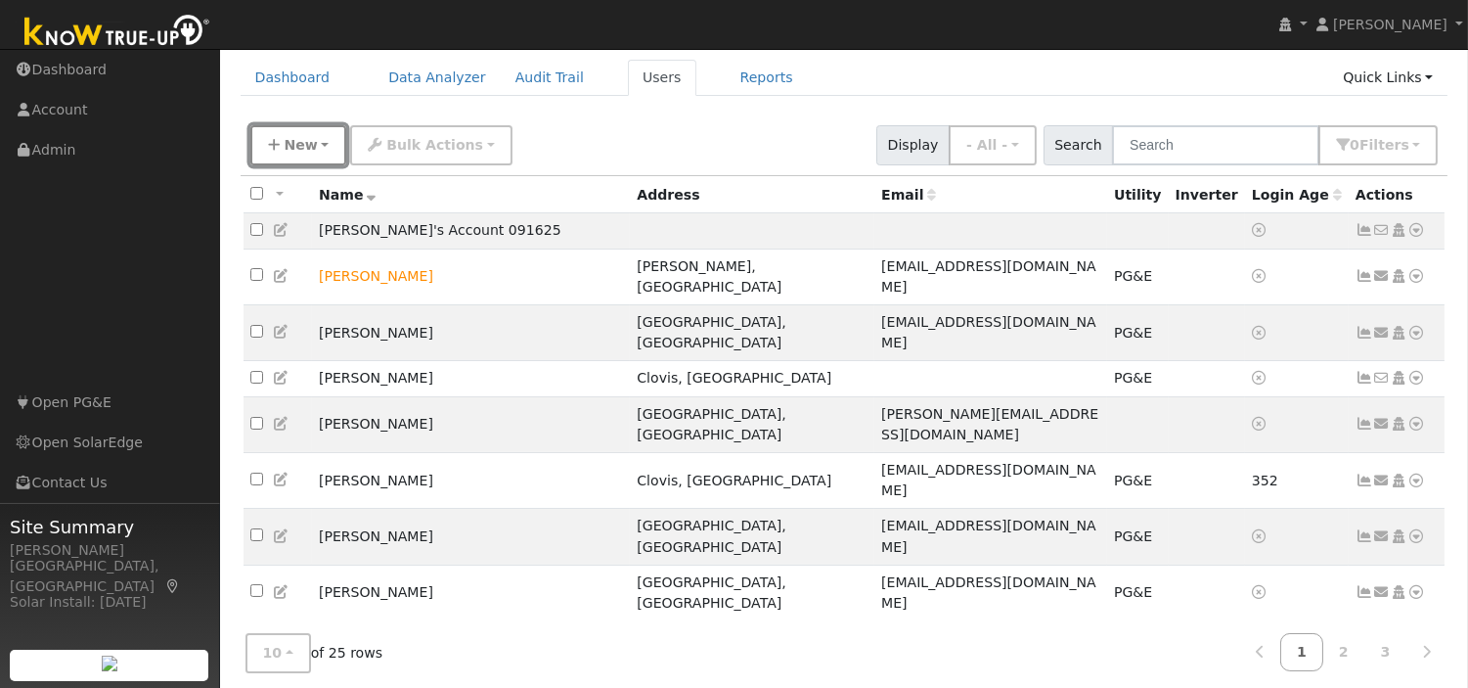
click at [317, 139] on button "New" at bounding box center [298, 145] width 97 height 40
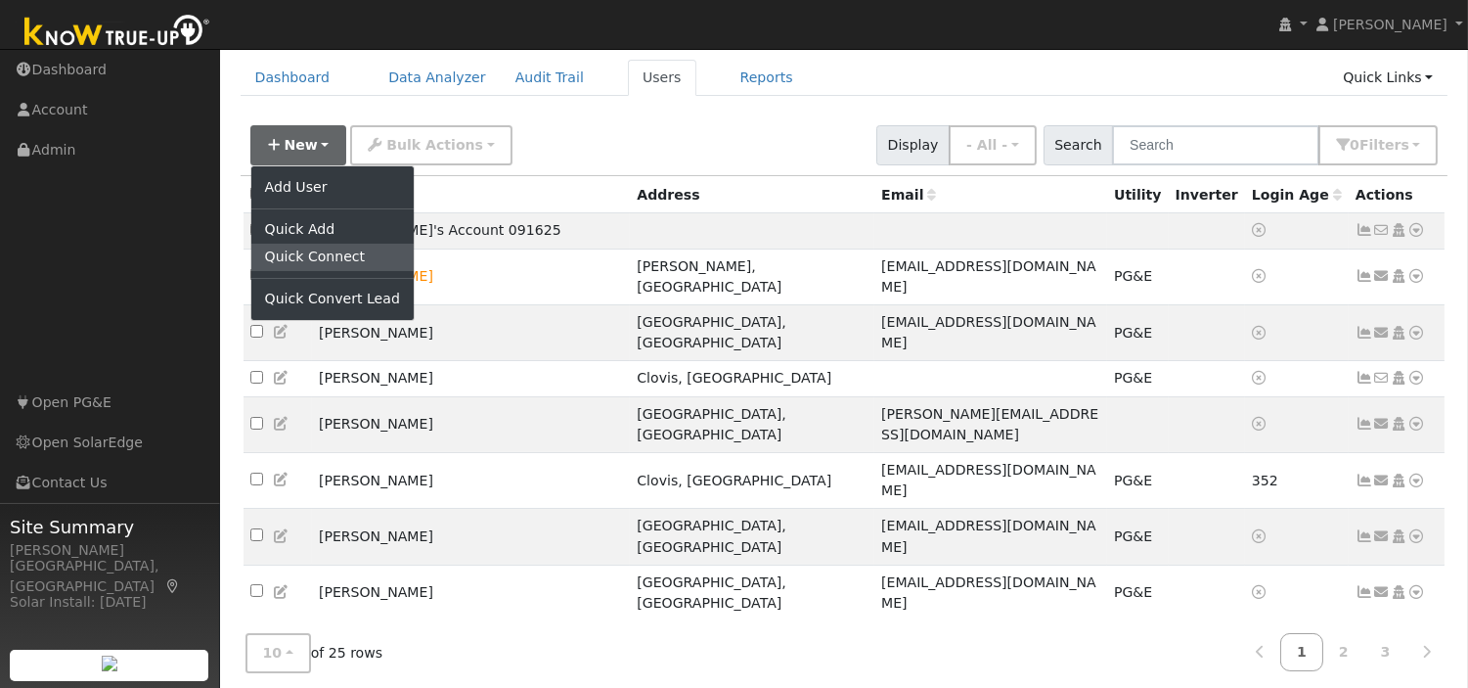
click at [293, 252] on link "Quick Connect" at bounding box center [332, 257] width 162 height 27
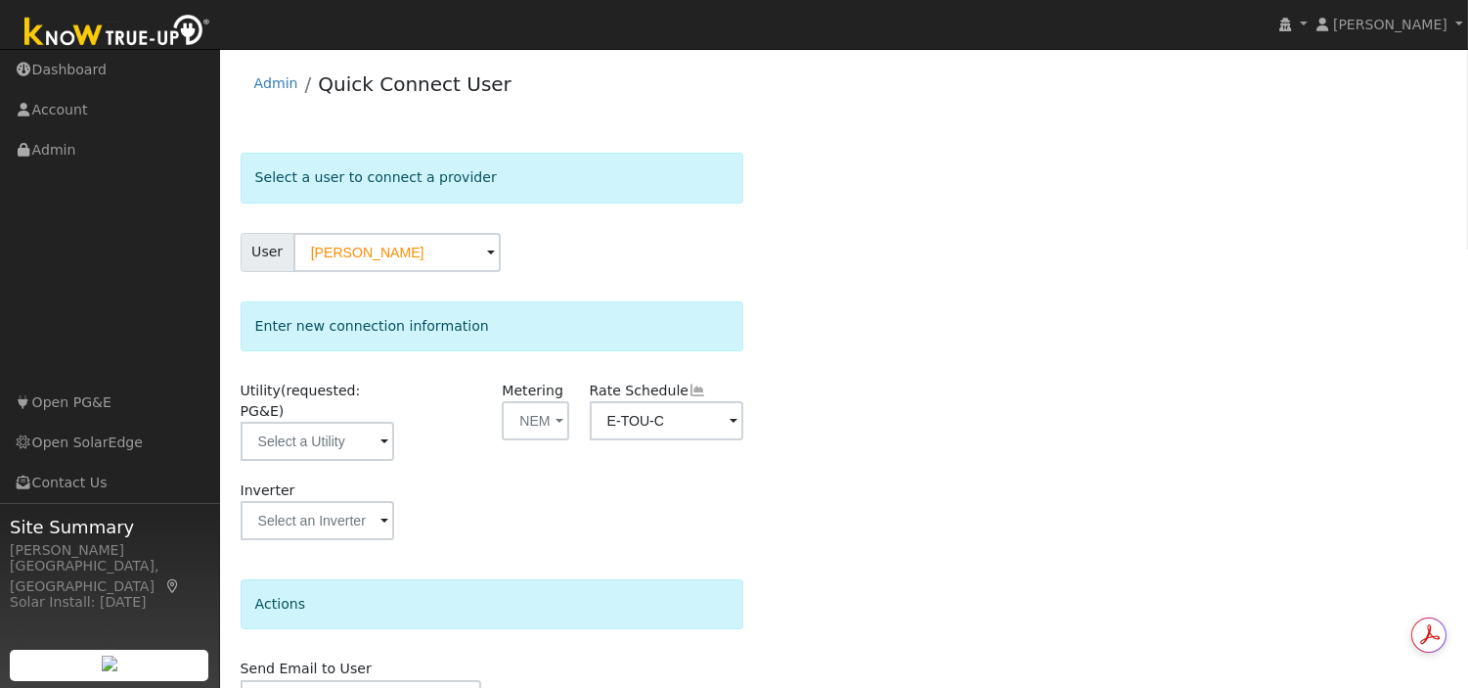
click at [487, 255] on span at bounding box center [491, 254] width 8 height 23
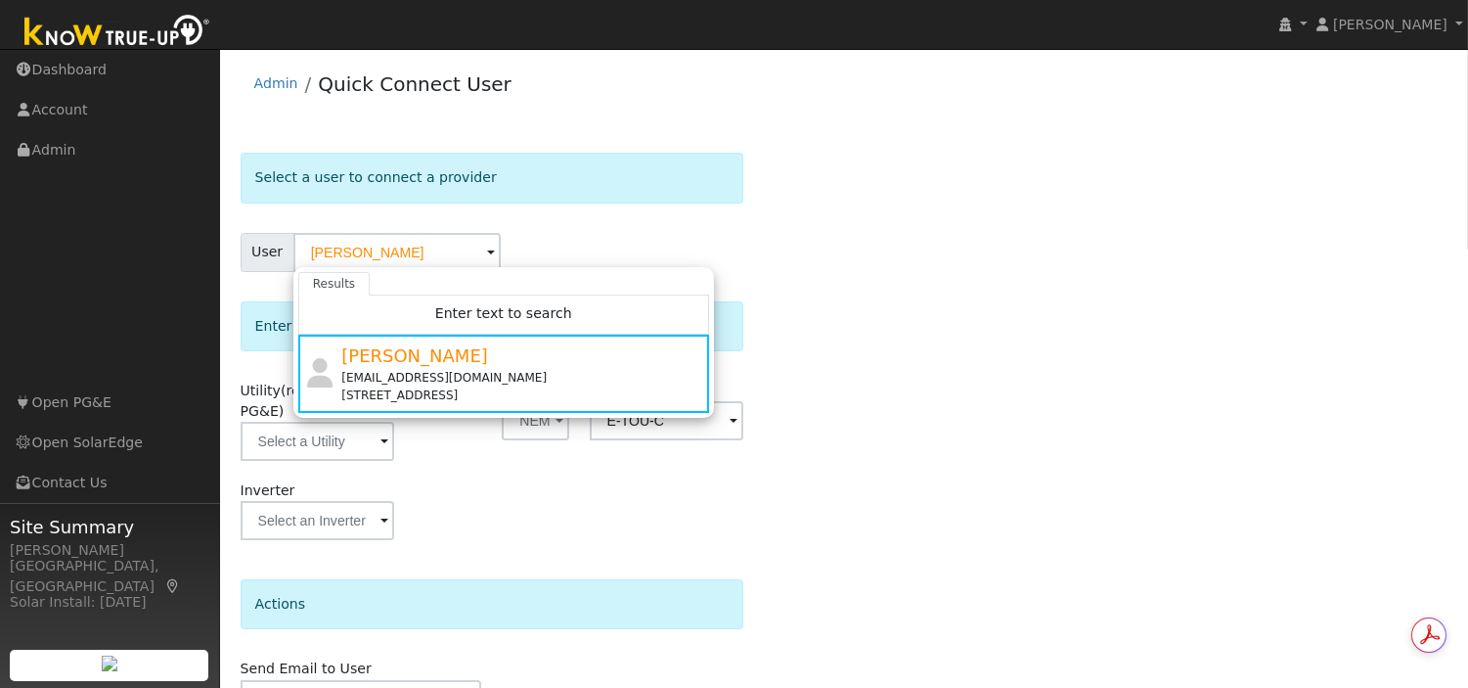
click at [487, 255] on span at bounding box center [491, 254] width 8 height 23
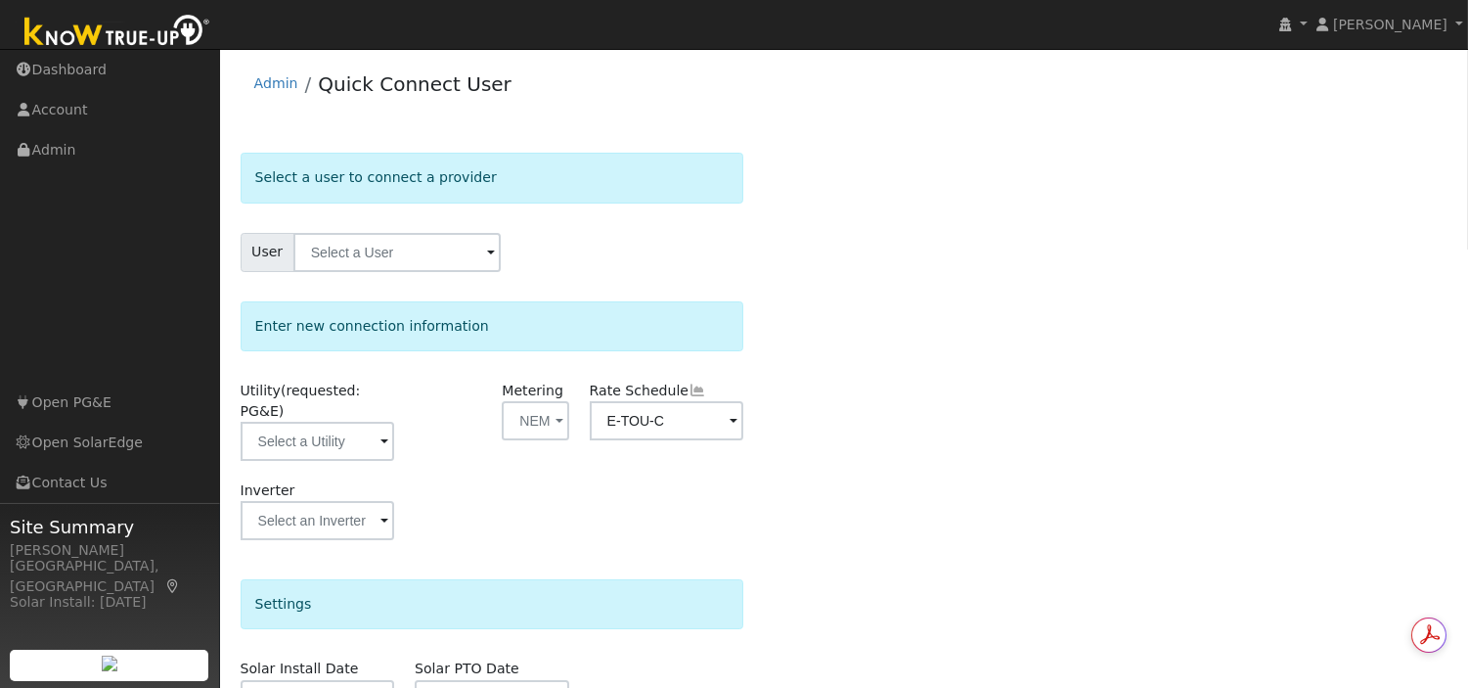
click at [487, 251] on span at bounding box center [491, 254] width 8 height 23
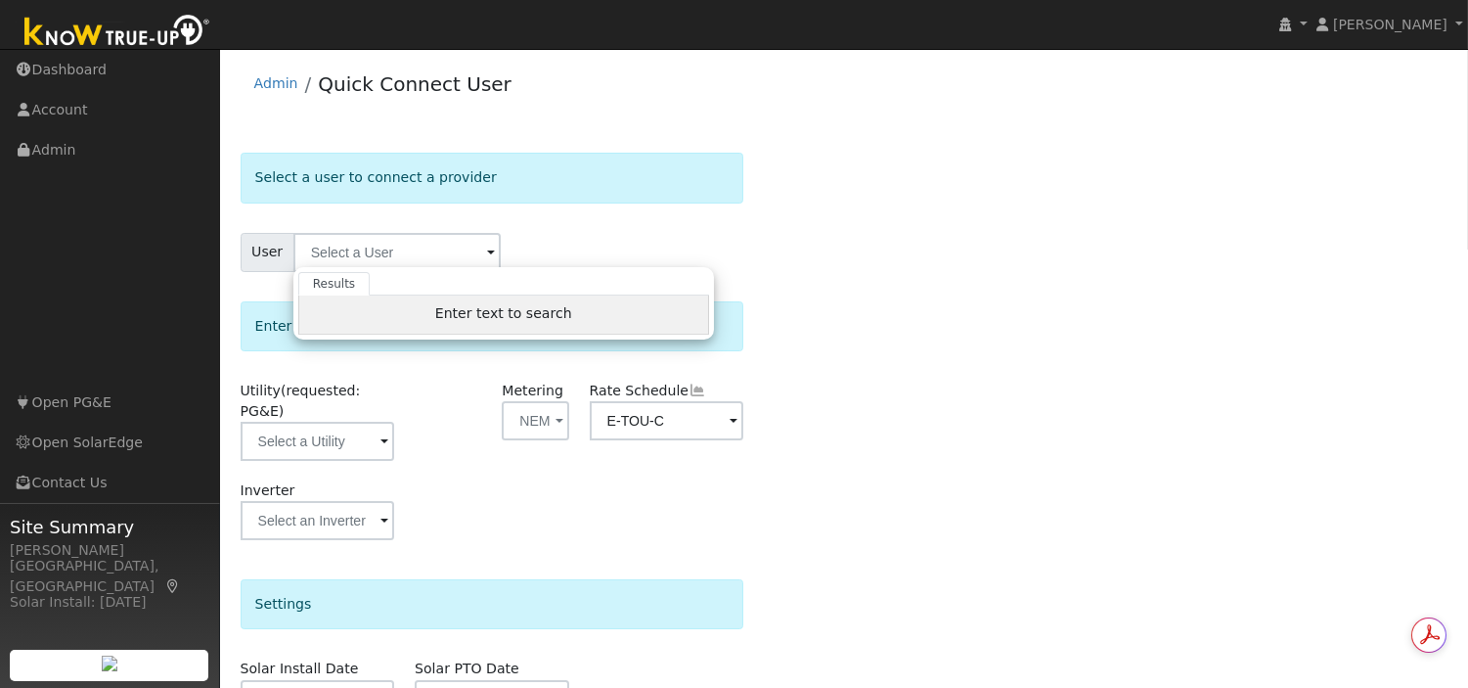
click at [473, 311] on span "Enter text to search" at bounding box center [503, 313] width 137 height 16
